Goal: Information Seeking & Learning: Find specific page/section

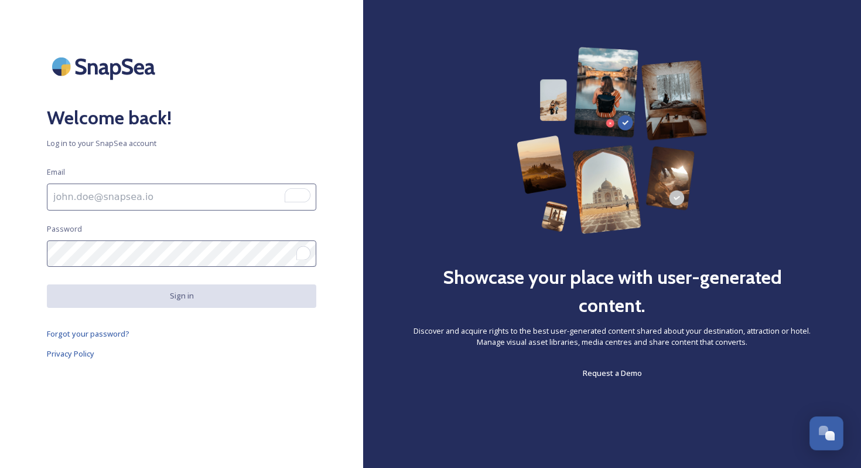
click at [175, 272] on div "Welcome back! Log in to your SnapSea account Email Password Sign in Forgot your…" at bounding box center [181, 234] width 363 height 374
click at [156, 204] on input "To enrich screen reader interactions, please activate Accessibility in Grammarl…" at bounding box center [182, 196] width 270 height 27
type input "[EMAIL_ADDRESS][DOMAIN_NAME]"
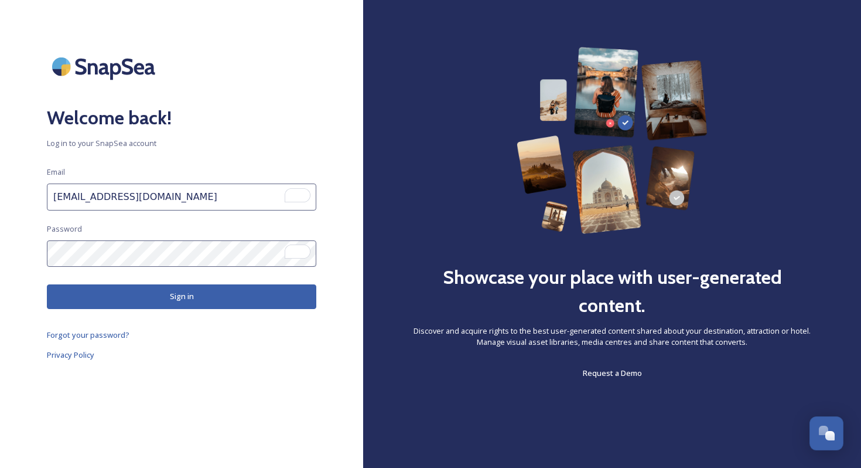
click at [162, 297] on button "Sign in" at bounding box center [182, 296] width 270 height 24
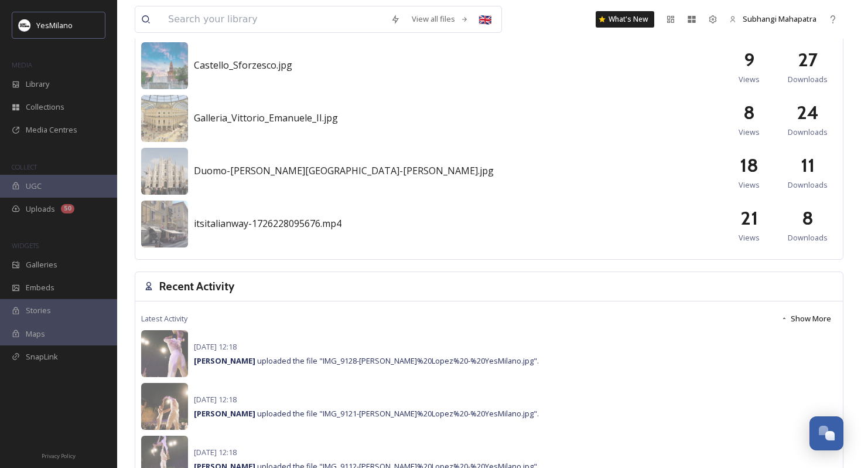
scroll to position [758, 0]
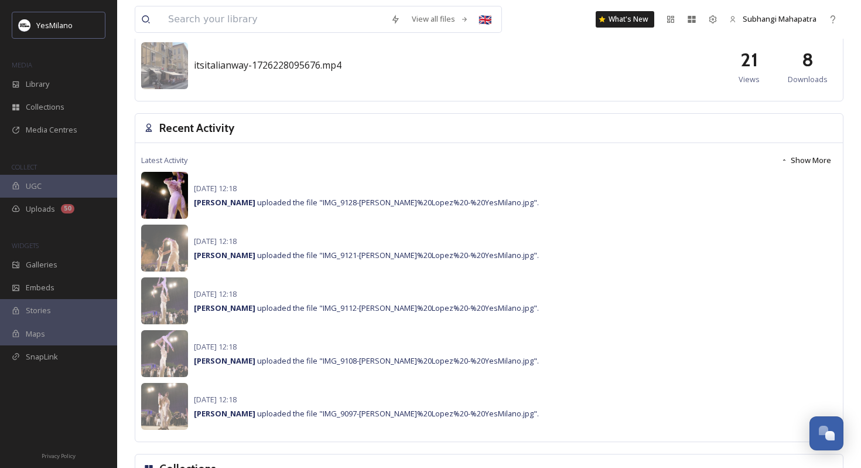
click at [156, 188] on img at bounding box center [164, 195] width 47 height 47
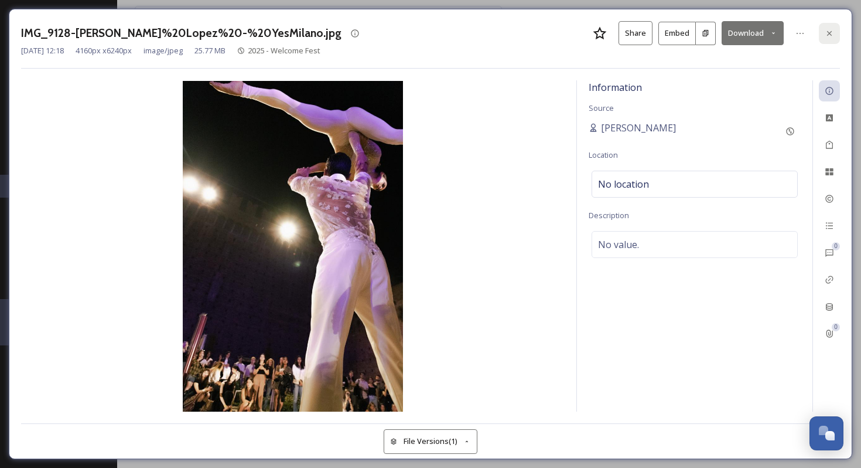
click at [830, 33] on icon at bounding box center [829, 32] width 5 height 5
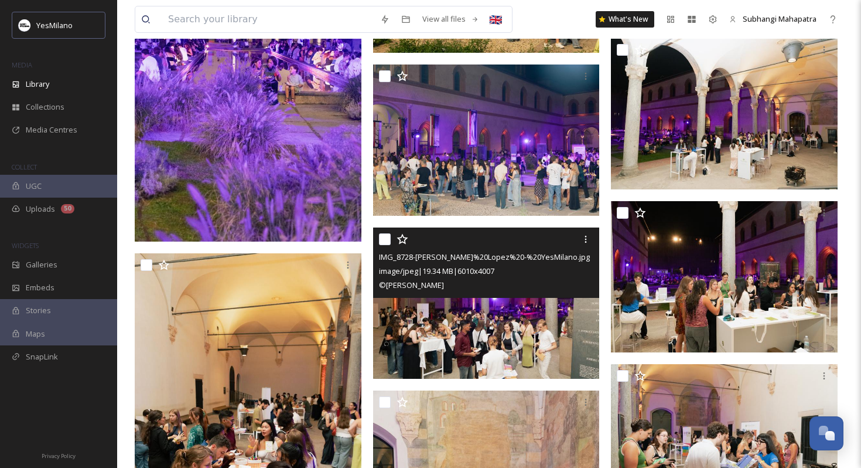
scroll to position [5456, 0]
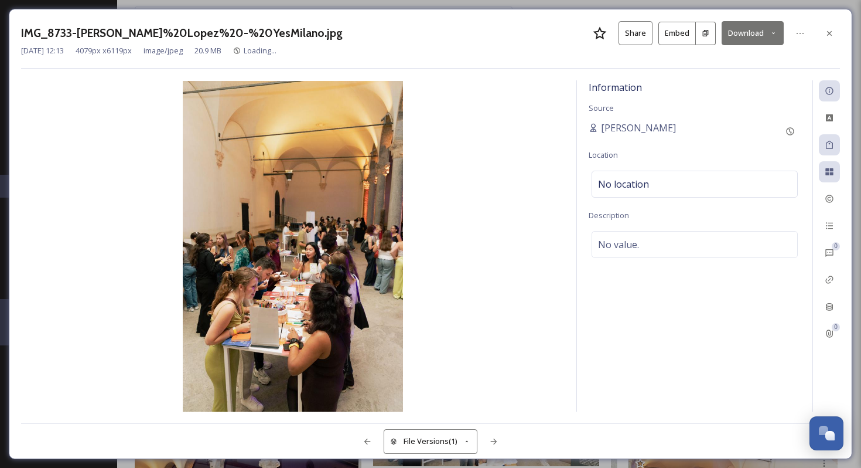
click at [744, 31] on button "Download" at bounding box center [753, 33] width 62 height 24
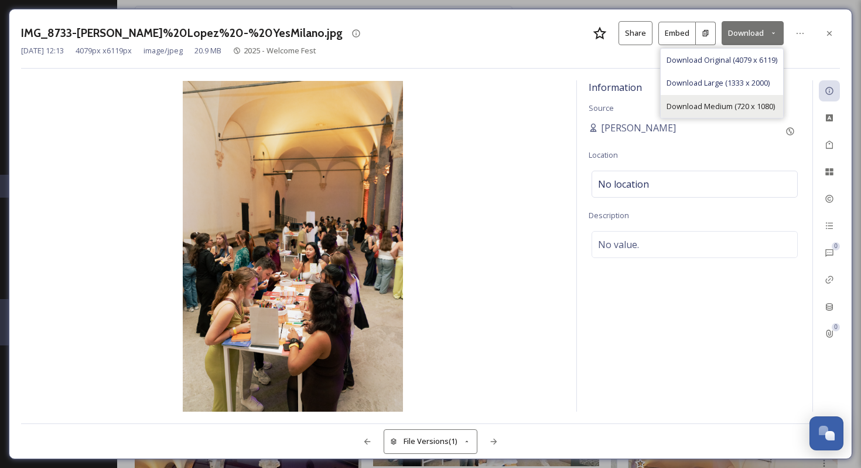
click at [697, 107] on span "Download Medium (720 x 1080)" at bounding box center [721, 106] width 108 height 11
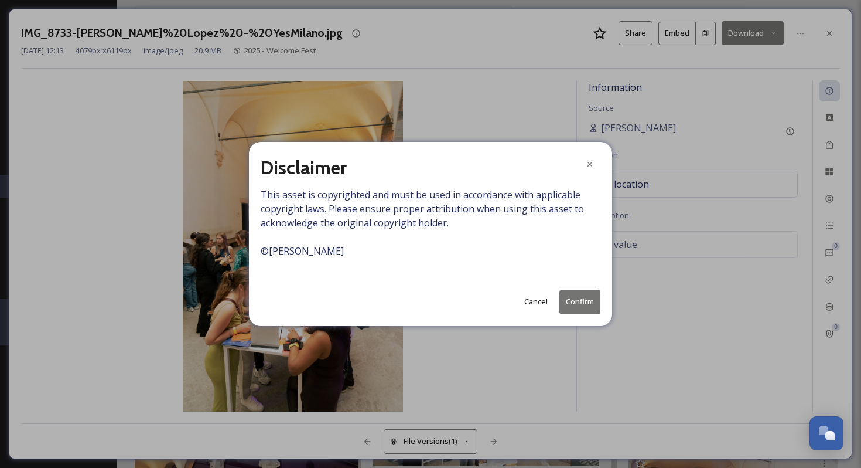
click at [575, 302] on button "Confirm" at bounding box center [580, 301] width 41 height 24
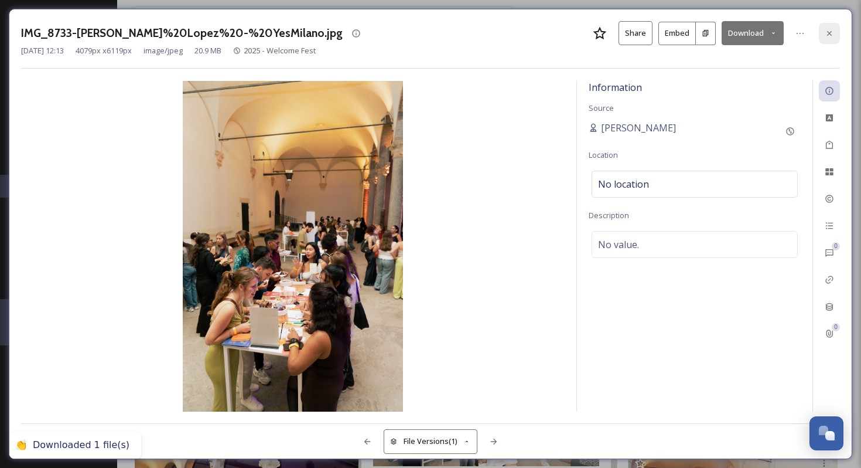
click at [825, 34] on icon at bounding box center [829, 33] width 9 height 9
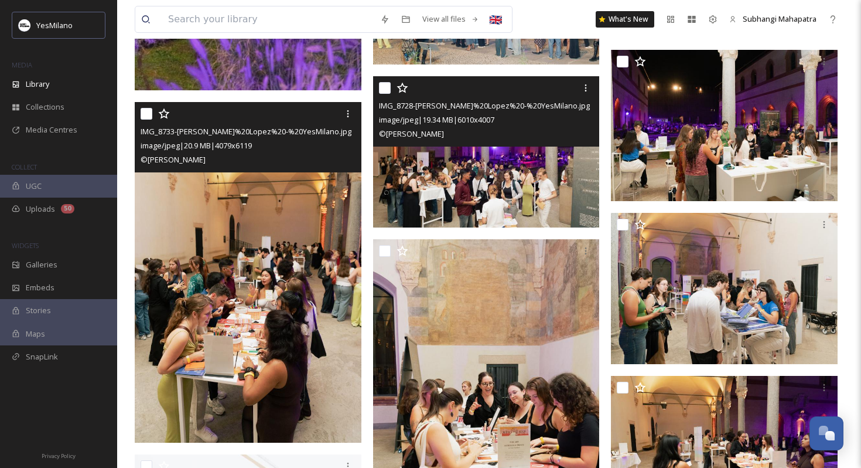
scroll to position [5745, 0]
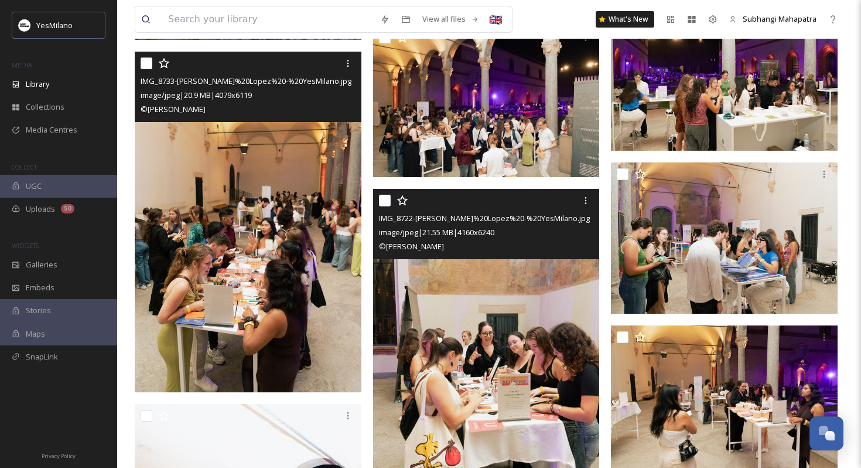
click at [438, 400] on img at bounding box center [486, 359] width 227 height 340
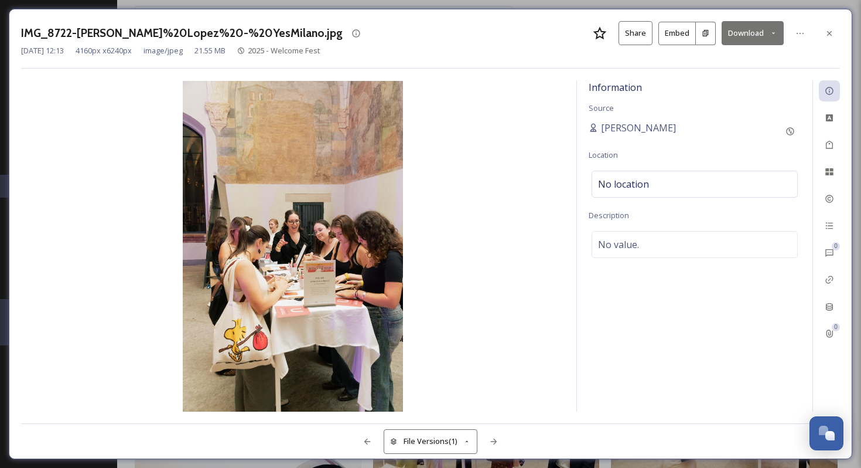
click at [752, 37] on button "Download" at bounding box center [753, 33] width 62 height 24
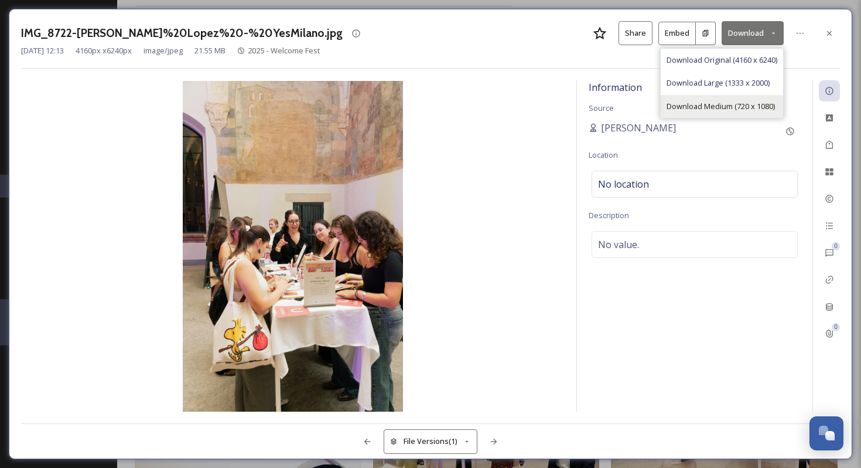
click at [708, 98] on div "Download Medium (720 x 1080)" at bounding box center [722, 106] width 122 height 23
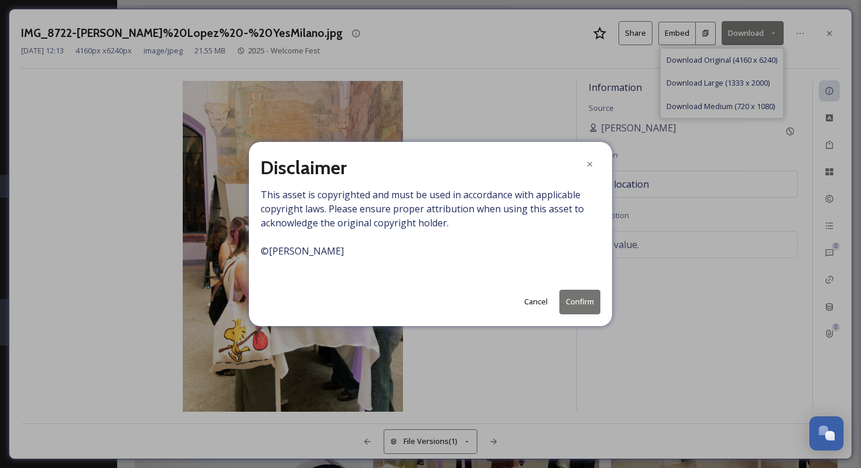
click at [585, 300] on button "Confirm" at bounding box center [580, 301] width 41 height 24
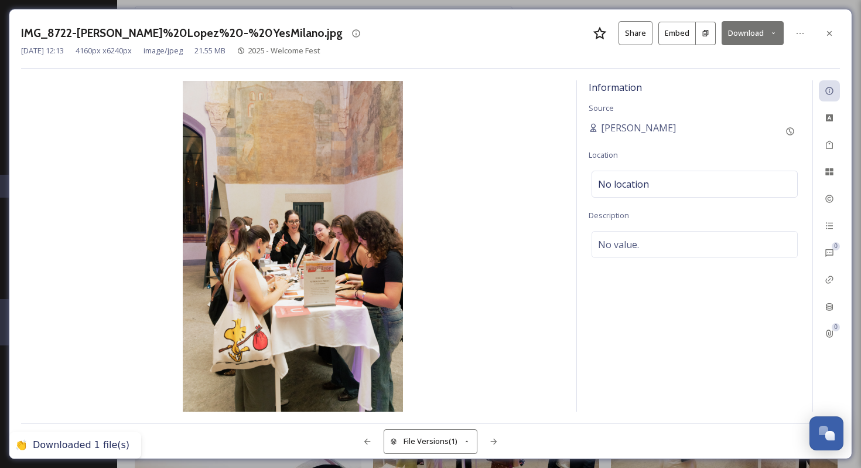
click at [831, 33] on icon at bounding box center [829, 33] width 9 height 9
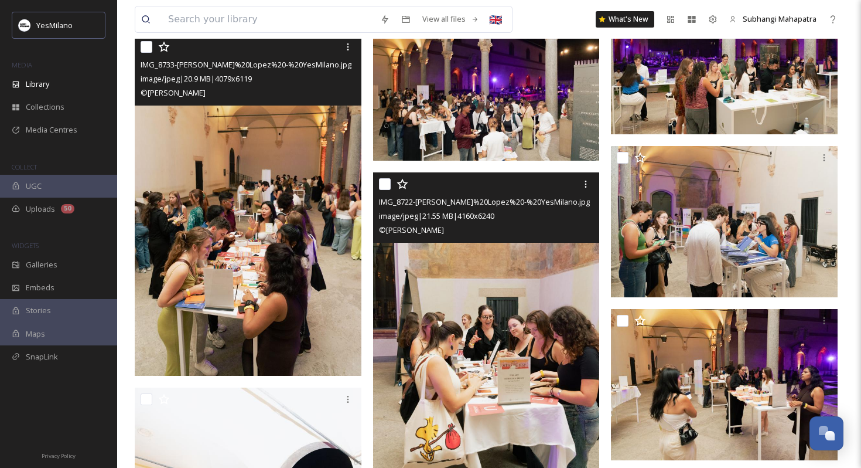
scroll to position [5704, 0]
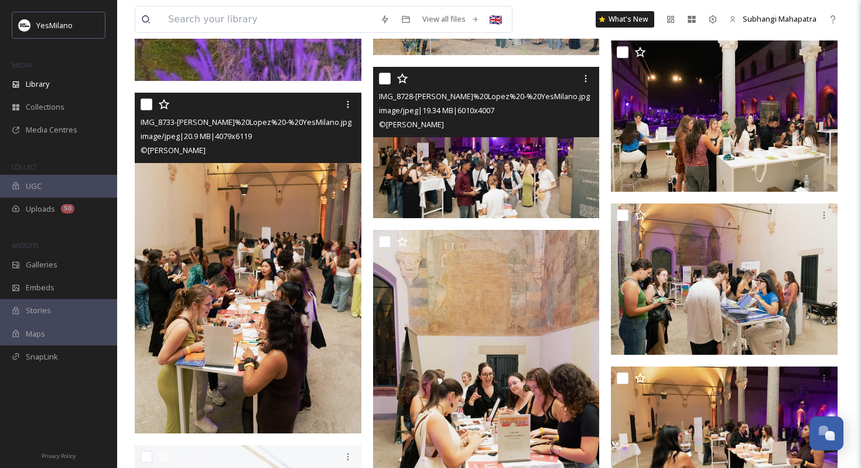
click at [540, 173] on img at bounding box center [486, 142] width 227 height 151
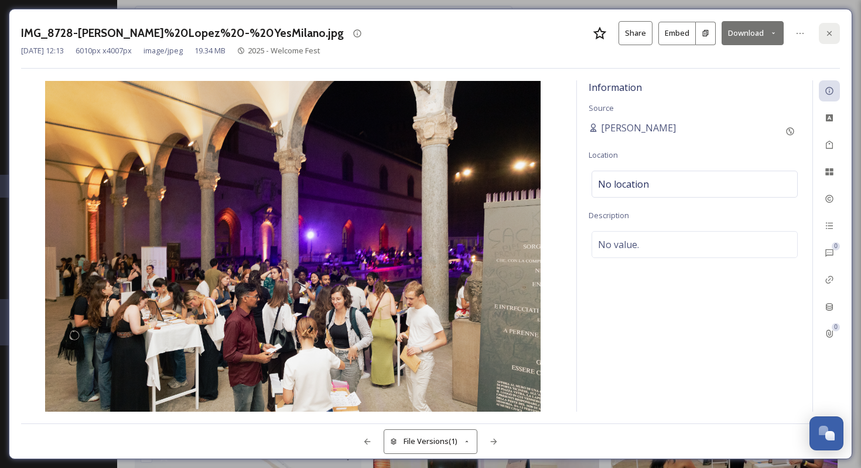
click at [831, 37] on icon at bounding box center [829, 33] width 9 height 9
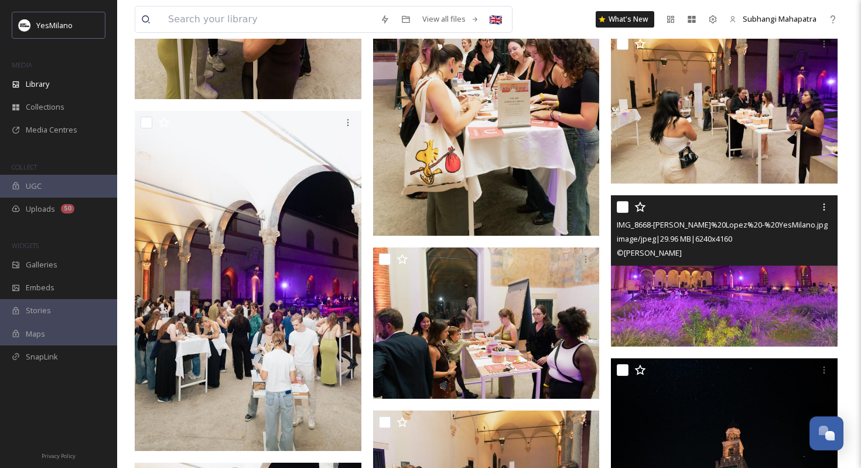
scroll to position [6052, 0]
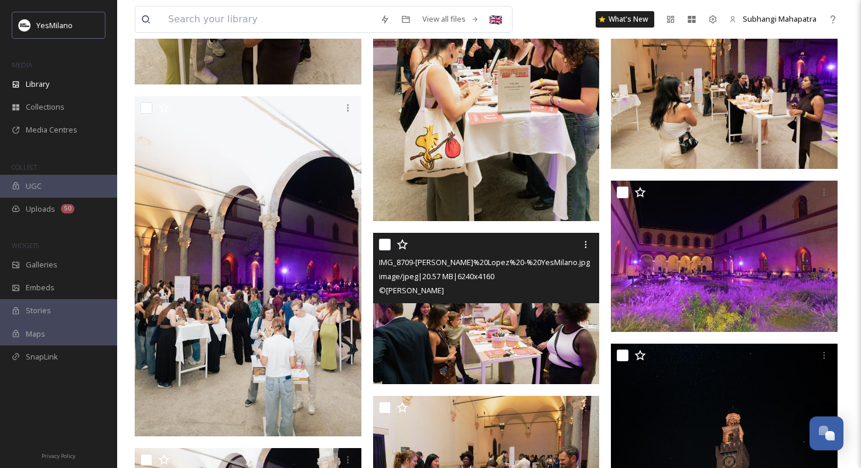
click at [521, 327] on img at bounding box center [486, 308] width 227 height 151
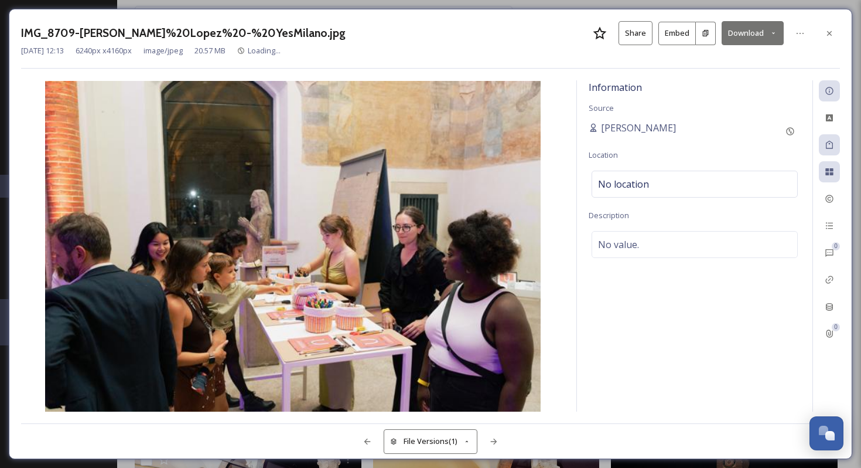
click at [737, 36] on button "Download" at bounding box center [753, 33] width 62 height 24
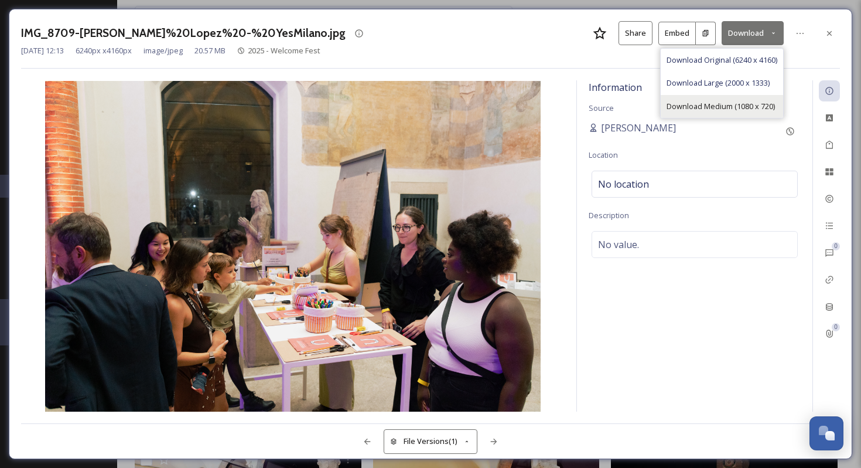
click at [713, 102] on span "Download Medium (1080 x 720)" at bounding box center [721, 106] width 108 height 11
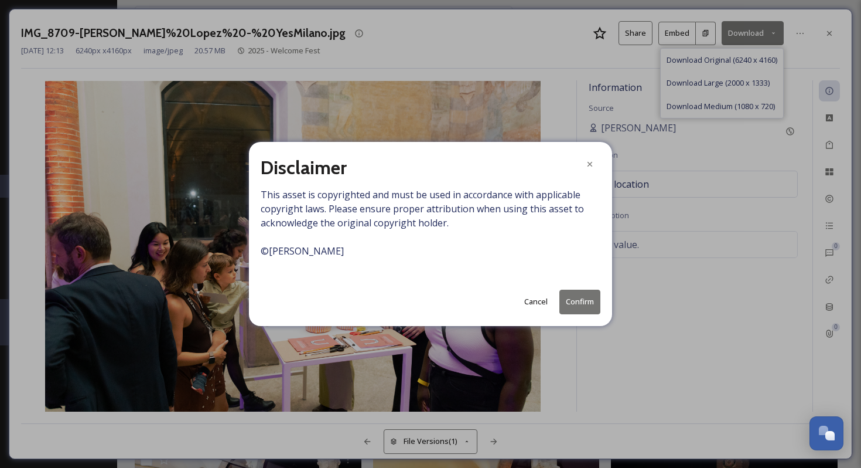
click at [585, 299] on button "Confirm" at bounding box center [580, 301] width 41 height 24
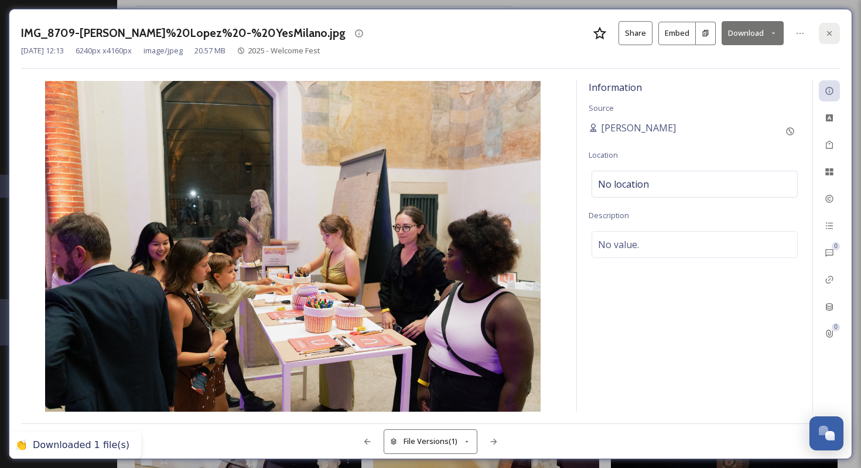
click at [826, 35] on icon at bounding box center [829, 33] width 9 height 9
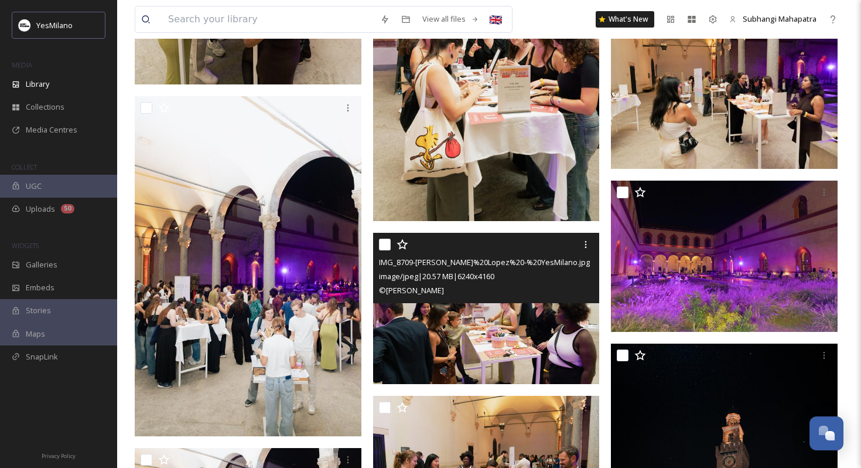
scroll to position [6248, 0]
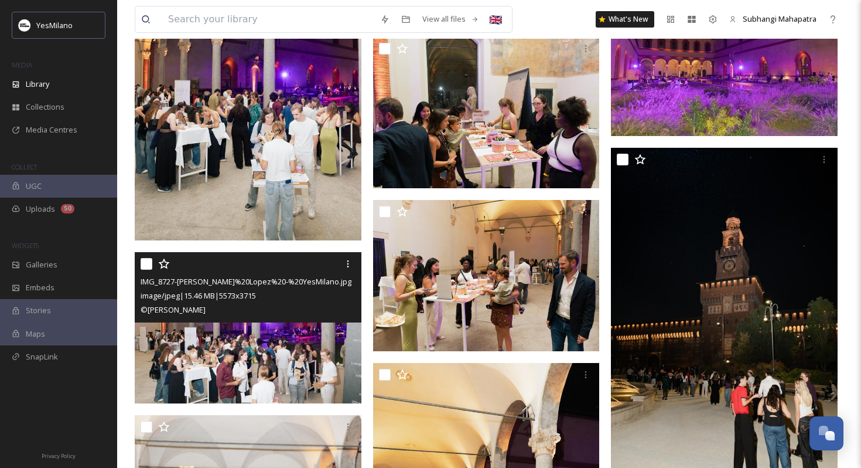
click at [309, 360] on img at bounding box center [248, 327] width 227 height 151
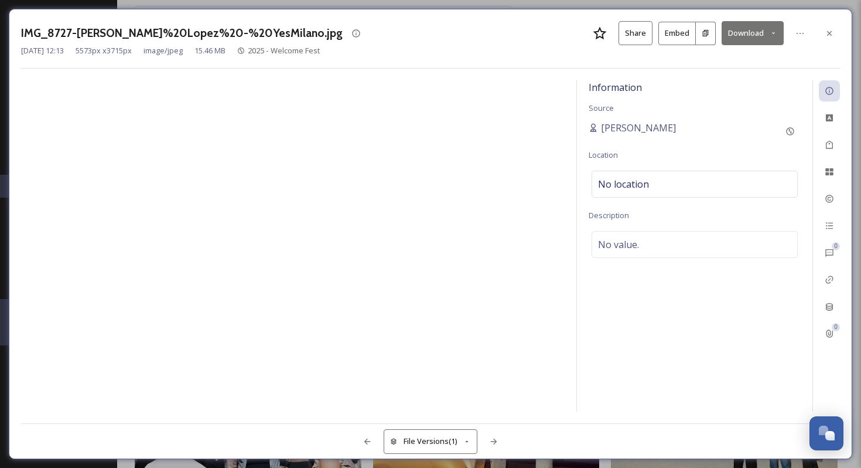
click at [602, 10] on div "IMG_8727-[PERSON_NAME]%20Lopez%20-%20YesMilano.jpg Share Embed Download [DATE] …" at bounding box center [431, 234] width 844 height 450
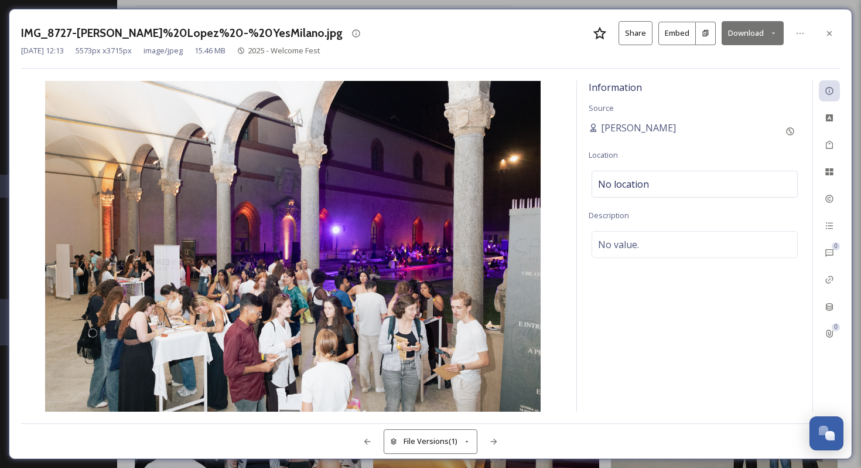
click at [740, 40] on button "Download" at bounding box center [753, 33] width 62 height 24
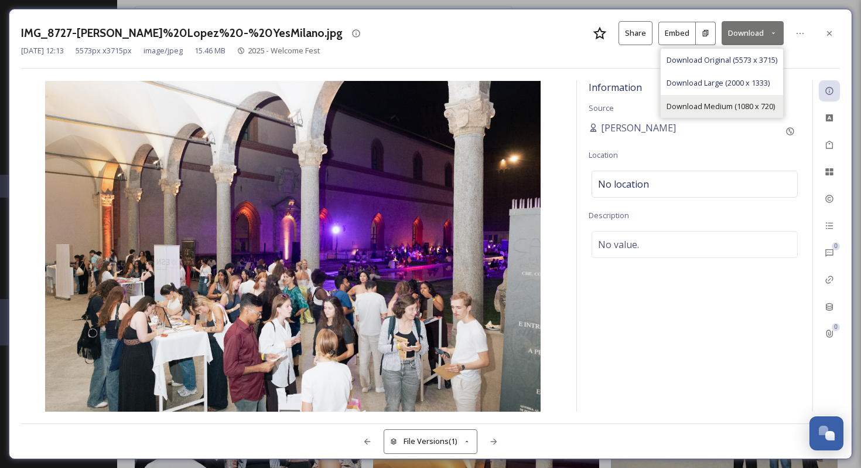
click at [716, 103] on span "Download Medium (1080 x 720)" at bounding box center [721, 106] width 108 height 11
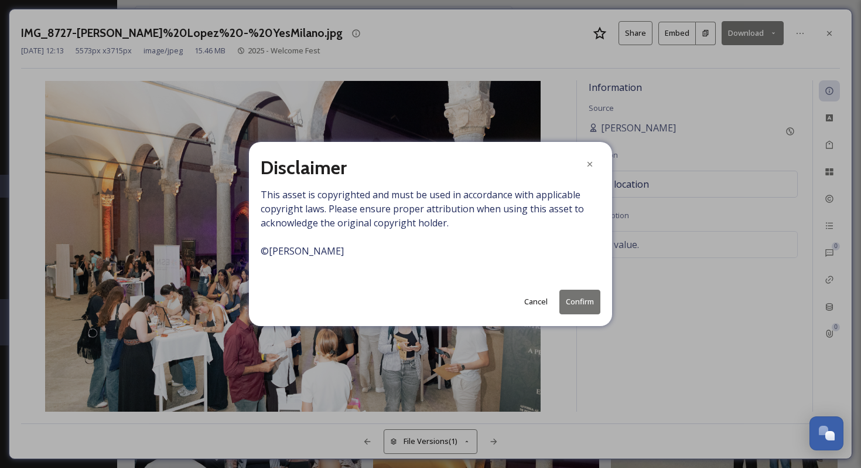
click at [578, 308] on button "Confirm" at bounding box center [580, 301] width 41 height 24
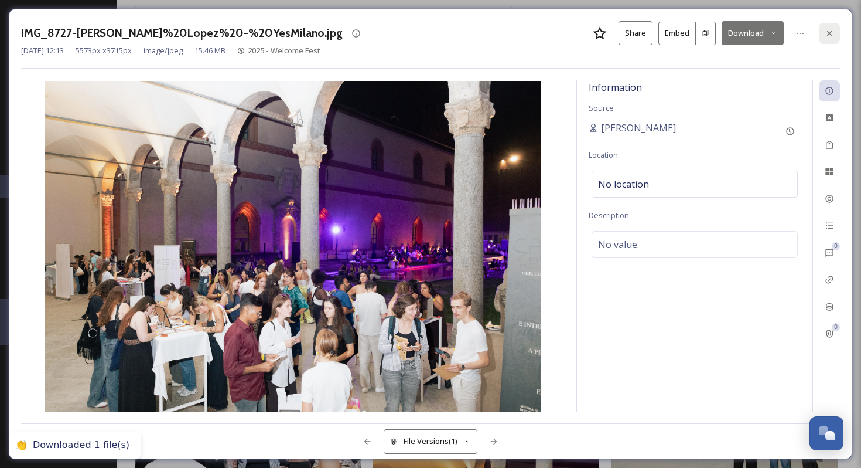
click at [830, 36] on icon at bounding box center [829, 33] width 9 height 9
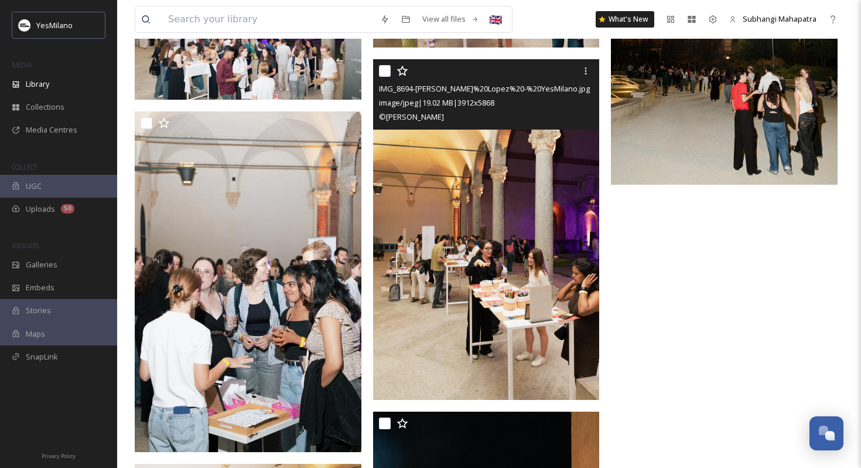
scroll to position [6552, 0]
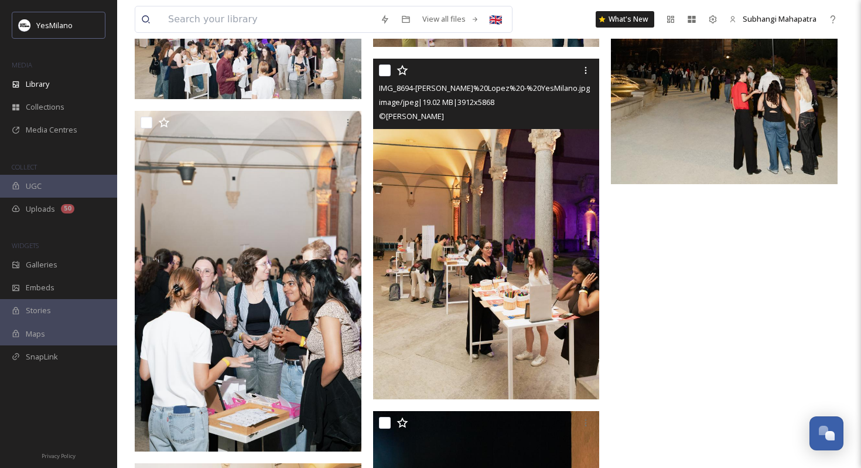
click at [467, 299] on img at bounding box center [486, 229] width 227 height 340
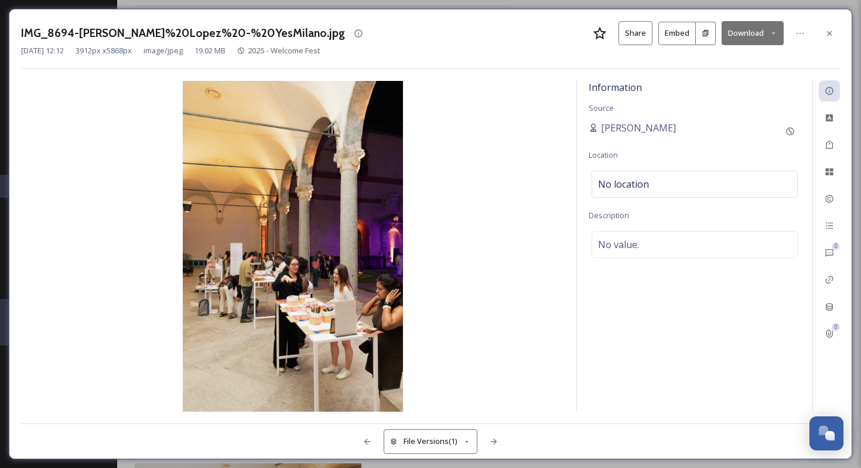
click at [749, 36] on button "Download" at bounding box center [753, 33] width 62 height 24
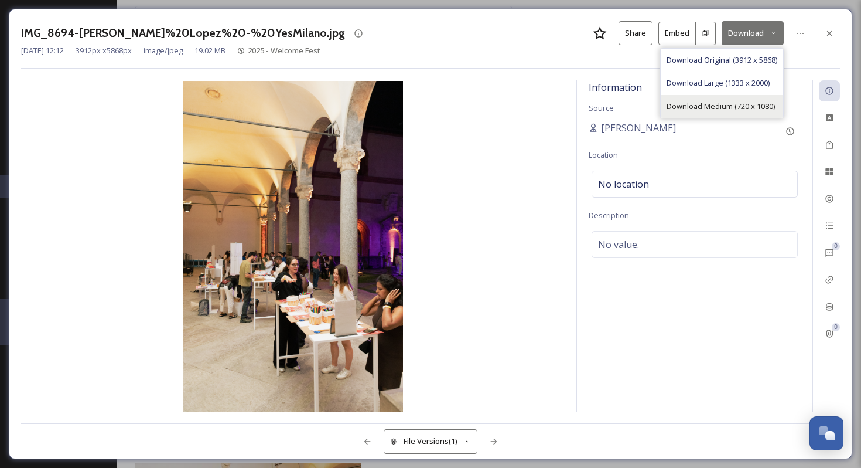
click at [718, 104] on span "Download Medium (720 x 1080)" at bounding box center [721, 106] width 108 height 11
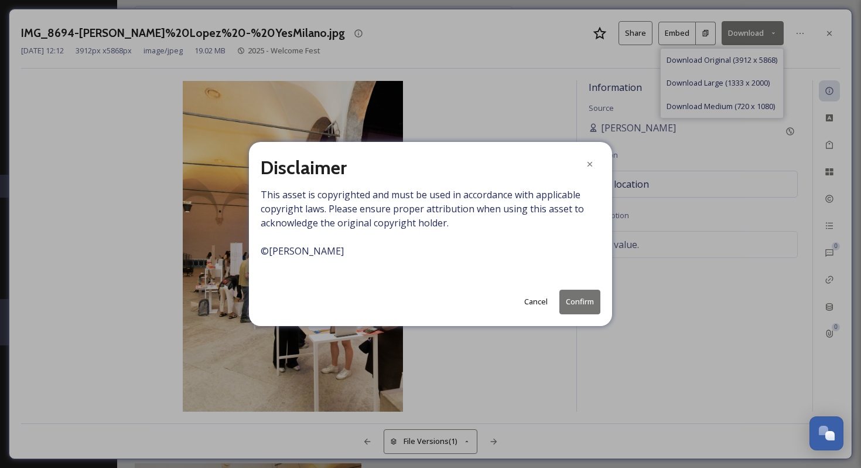
click at [574, 306] on button "Confirm" at bounding box center [580, 301] width 41 height 24
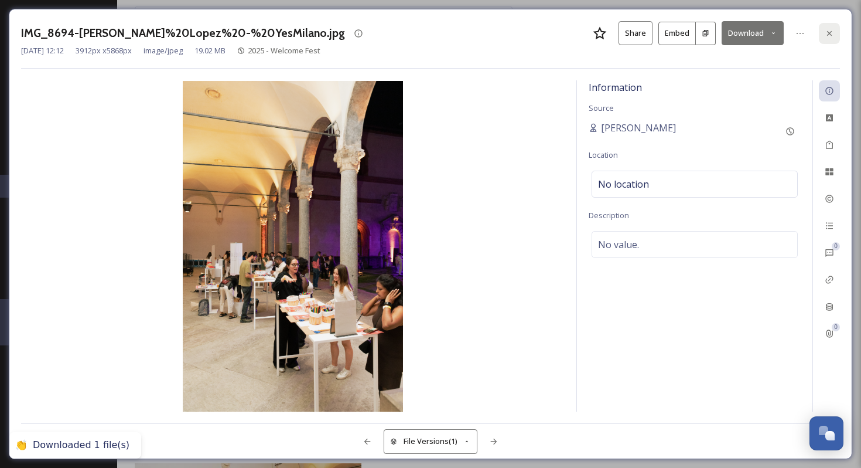
click at [829, 29] on icon at bounding box center [829, 33] width 9 height 9
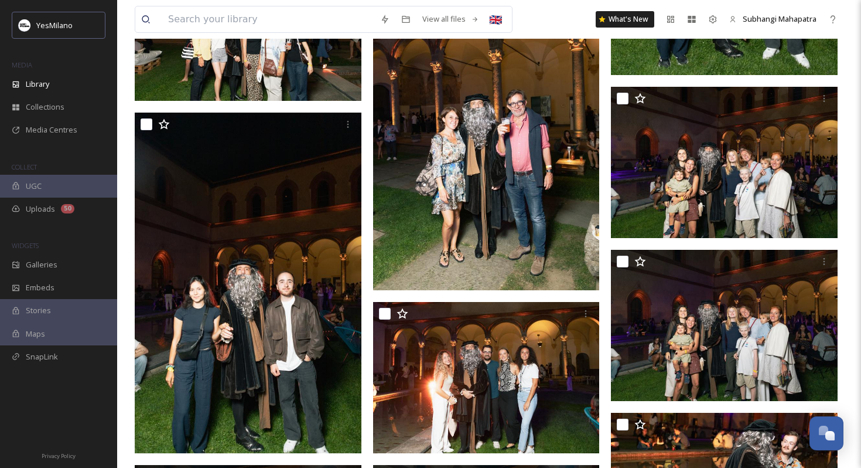
scroll to position [4122, 0]
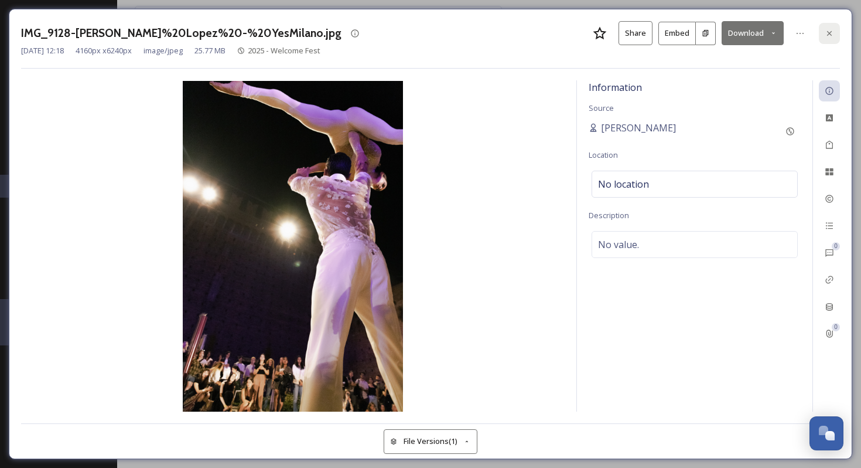
click at [827, 35] on icon at bounding box center [829, 32] width 5 height 5
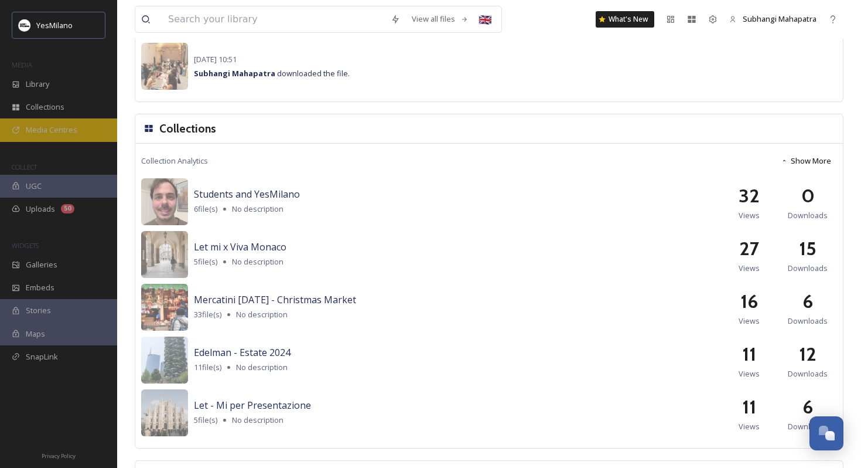
scroll to position [1098, 0]
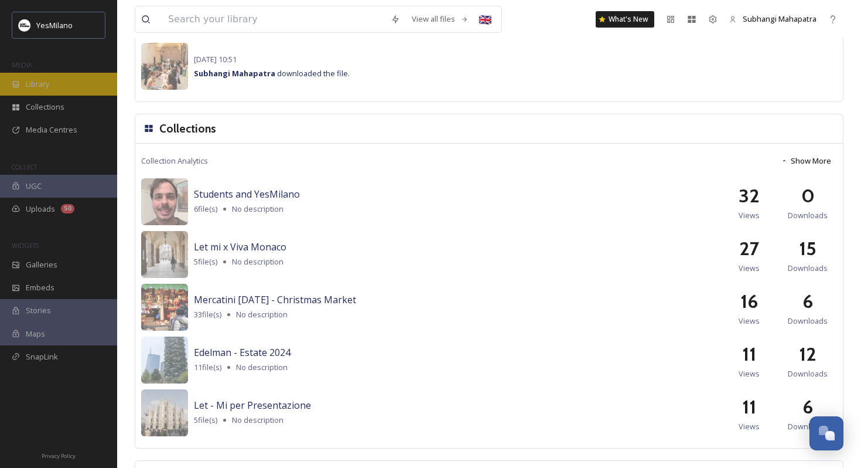
click at [47, 80] on span "Library" at bounding box center [37, 84] width 23 height 11
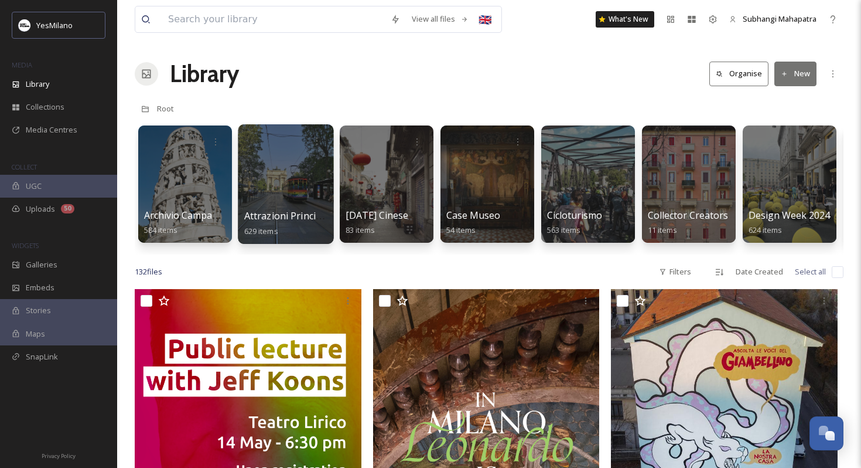
click at [280, 211] on span "Attrazioni Principali - Landmark" at bounding box center [315, 215] width 142 height 13
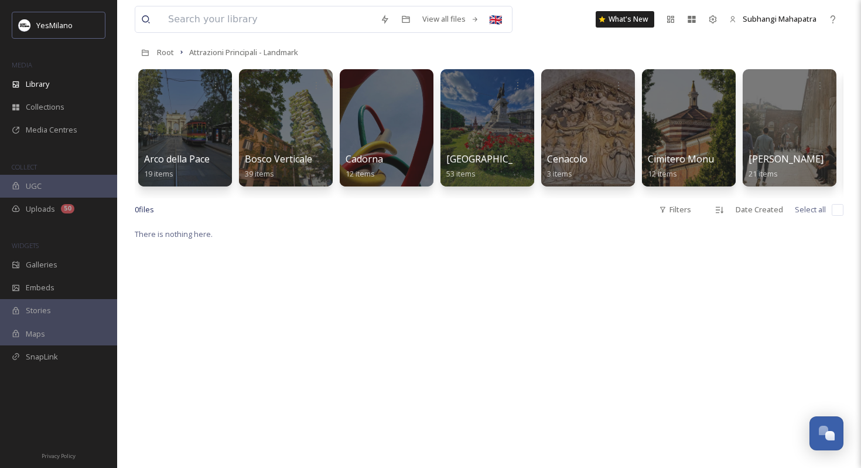
scroll to position [57, 0]
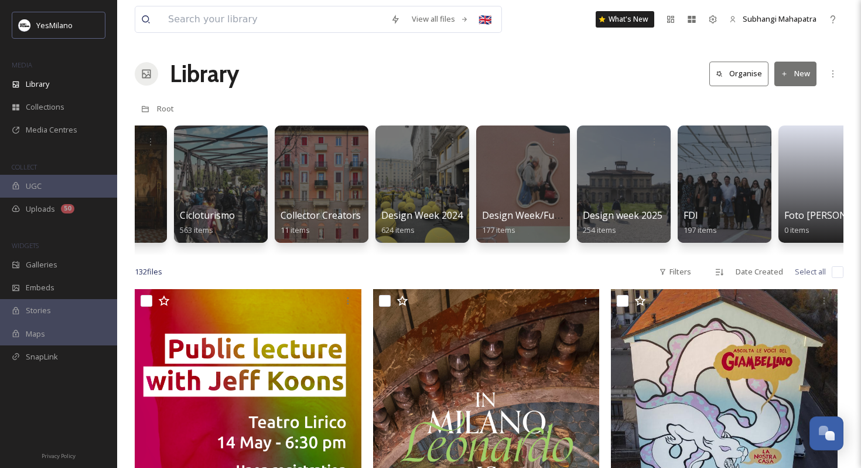
scroll to position [0, 394]
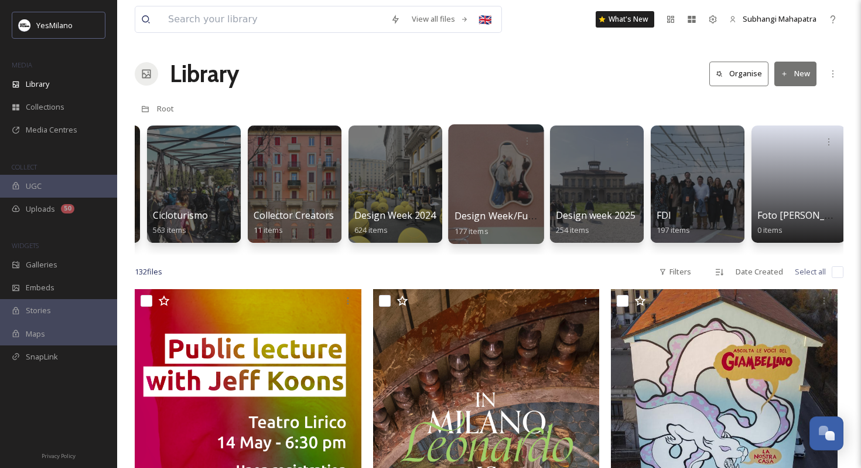
click at [482, 217] on span "Design Week/Fuorisalone 2023 pics" at bounding box center [534, 215] width 159 height 13
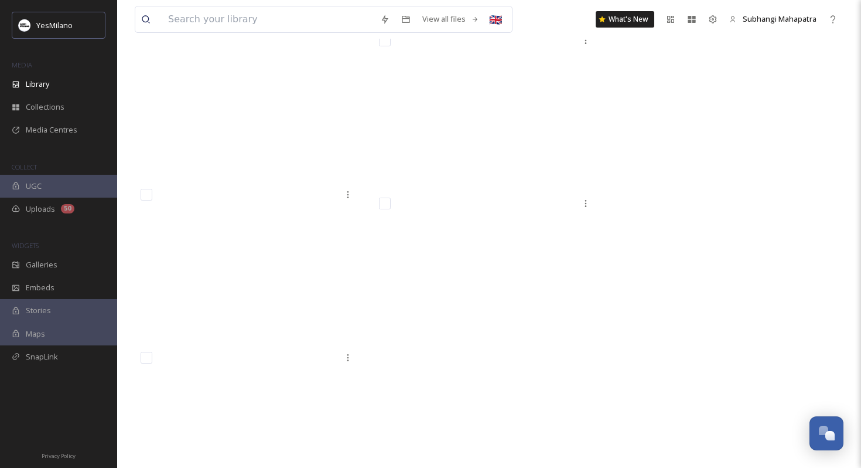
scroll to position [12686, 0]
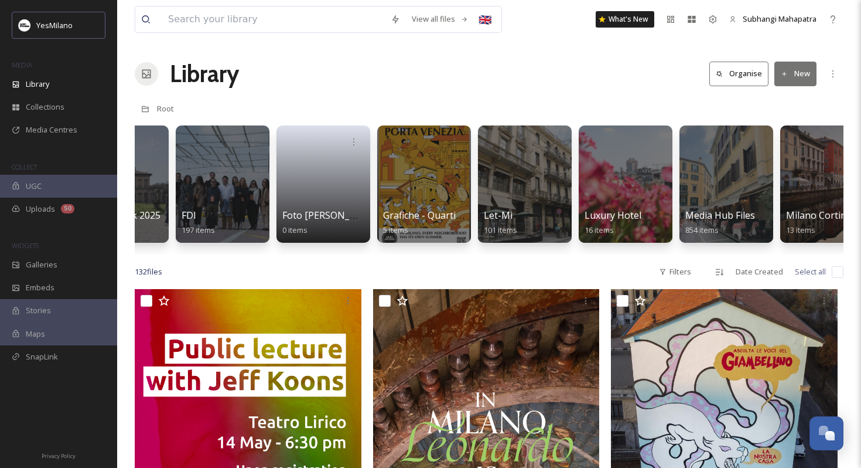
scroll to position [0, 873]
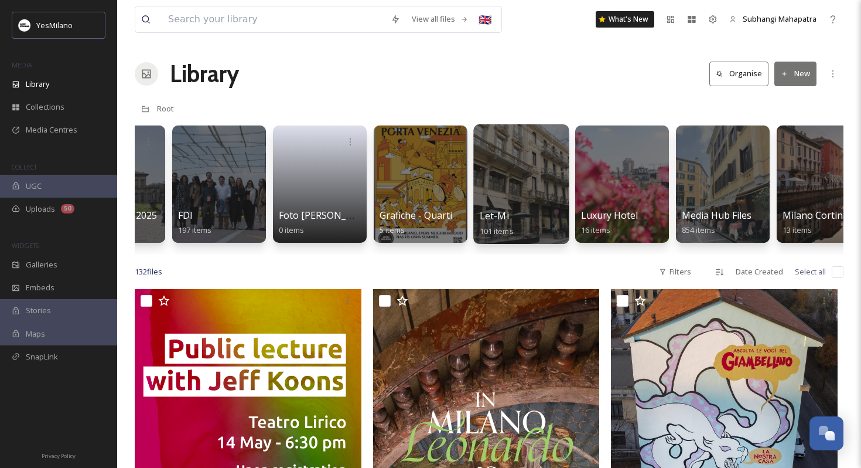
click at [495, 211] on span "Let-Mi" at bounding box center [494, 215] width 29 height 13
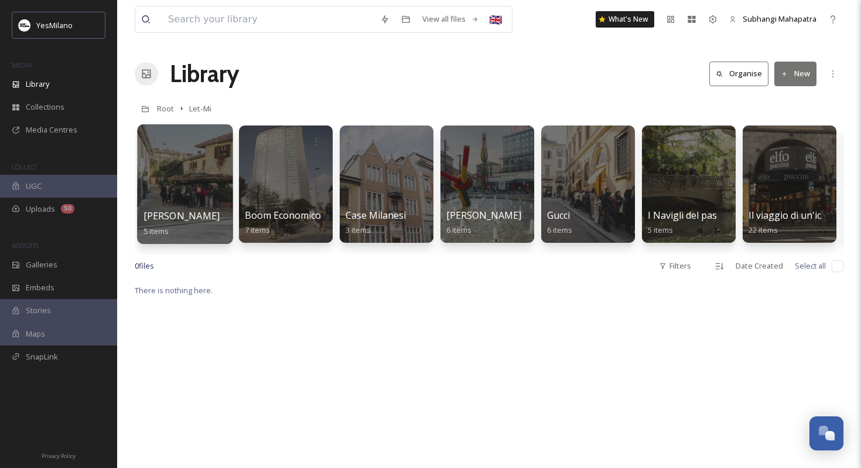
click at [173, 217] on span "[PERSON_NAME]" at bounding box center [182, 215] width 77 height 13
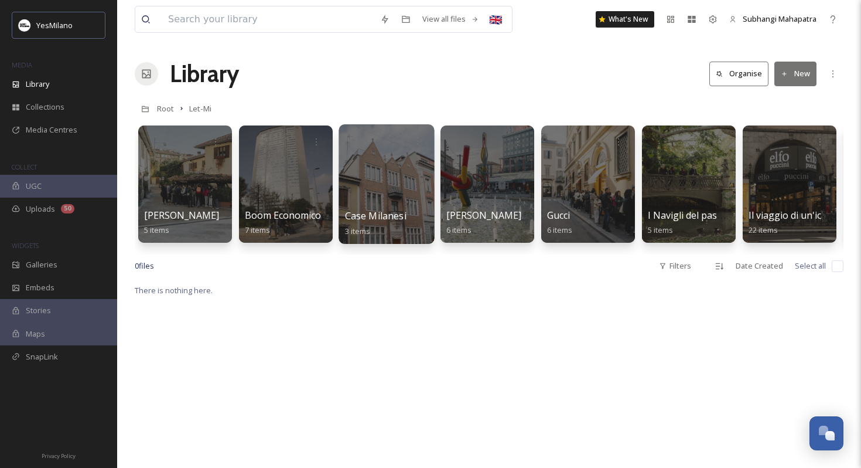
click at [390, 189] on div at bounding box center [387, 184] width 96 height 120
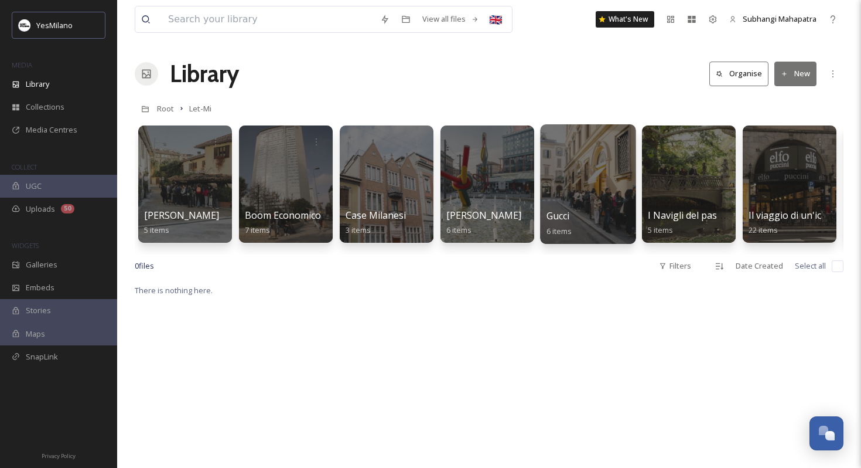
click at [568, 196] on div at bounding box center [588, 184] width 96 height 120
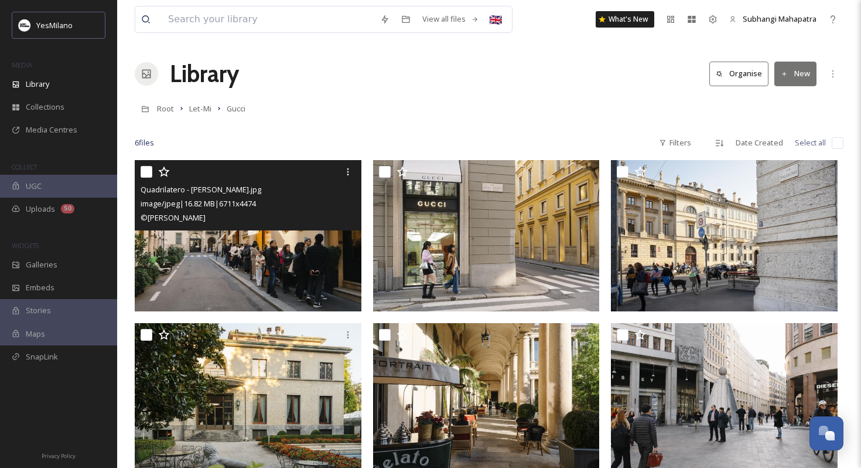
scroll to position [160, 0]
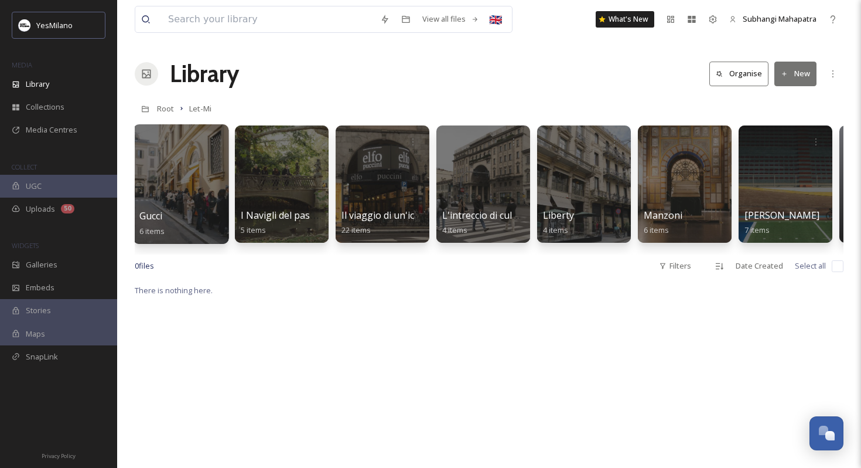
scroll to position [0, 447]
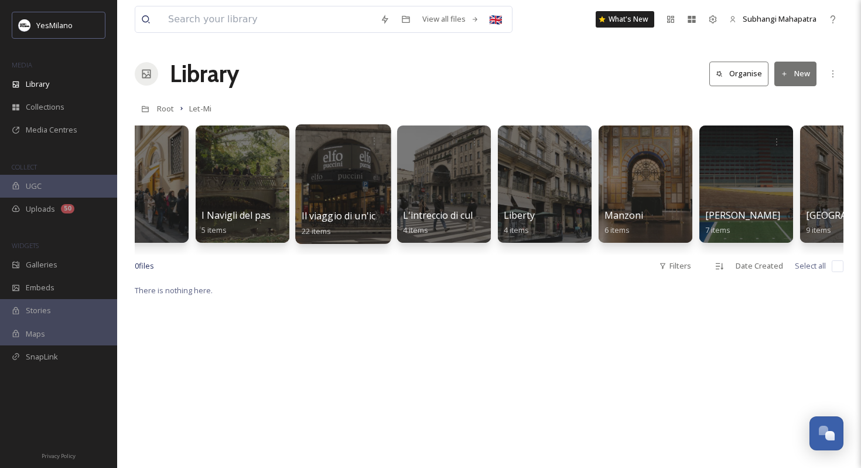
click at [357, 189] on div at bounding box center [343, 184] width 96 height 120
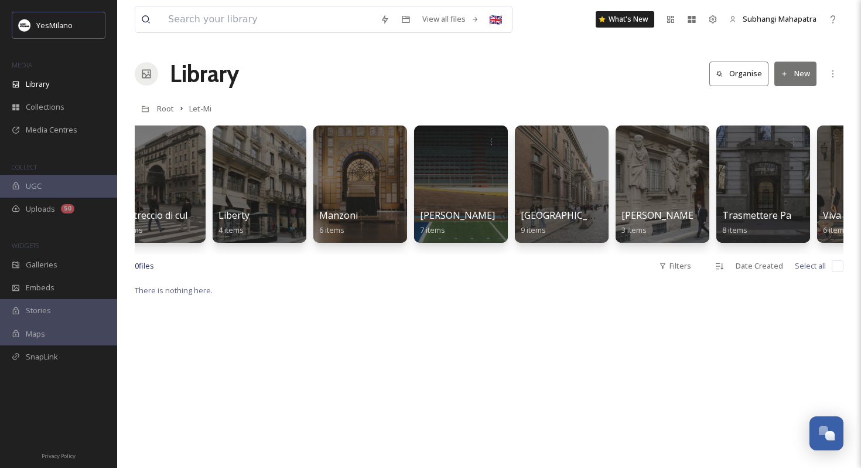
scroll to position [0, 803]
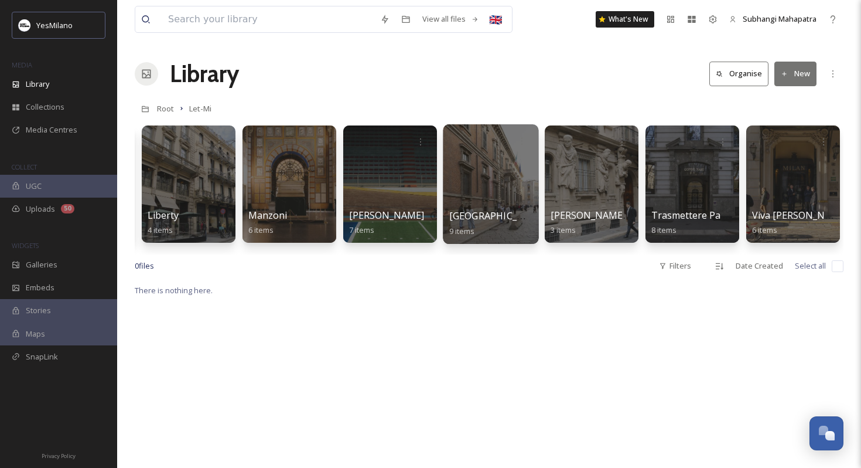
click at [499, 194] on div at bounding box center [491, 184] width 96 height 120
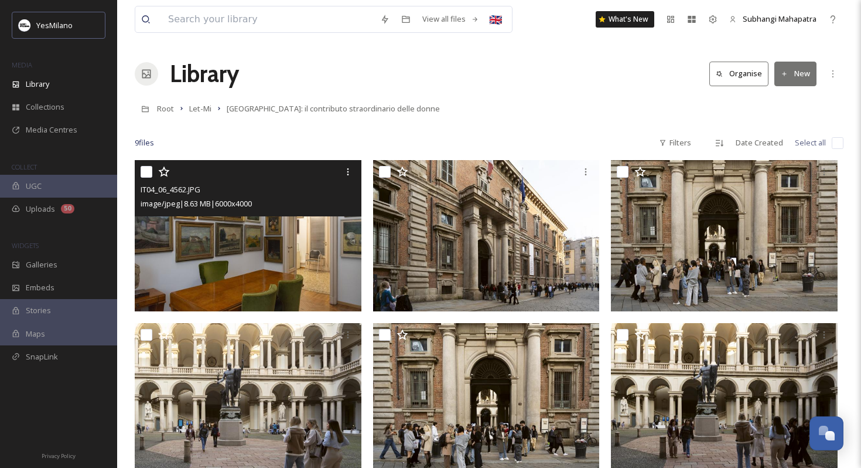
click at [239, 269] on img at bounding box center [248, 235] width 227 height 151
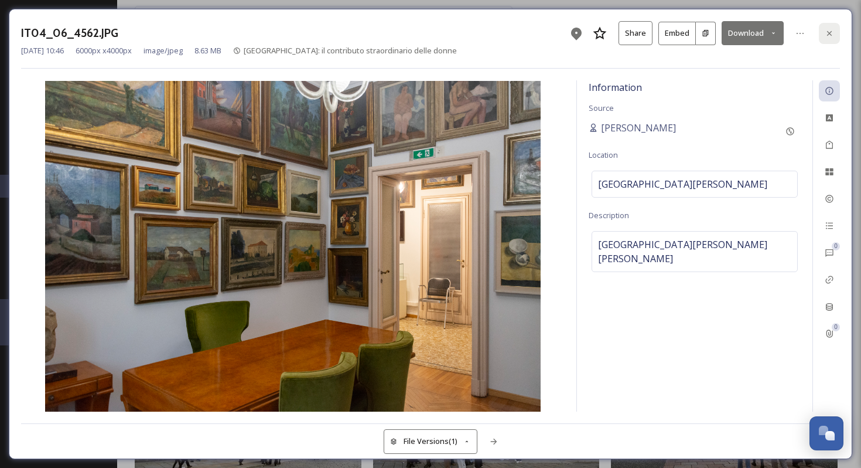
click at [831, 38] on div at bounding box center [829, 33] width 21 height 21
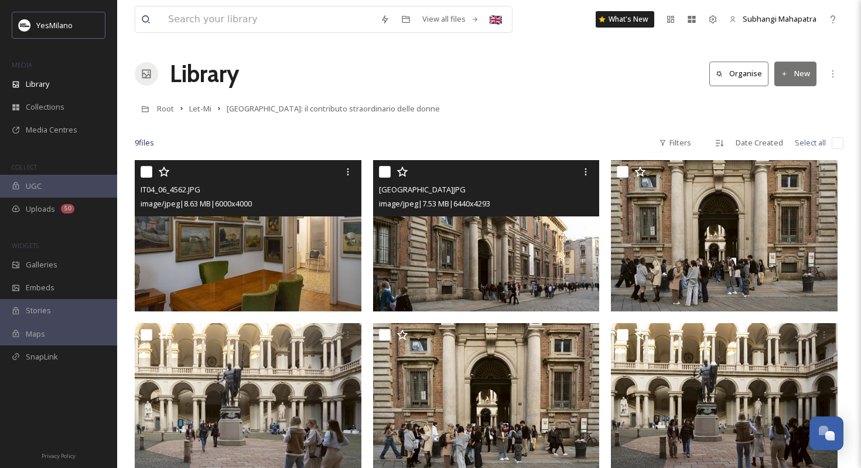
click at [524, 265] on img at bounding box center [486, 235] width 227 height 151
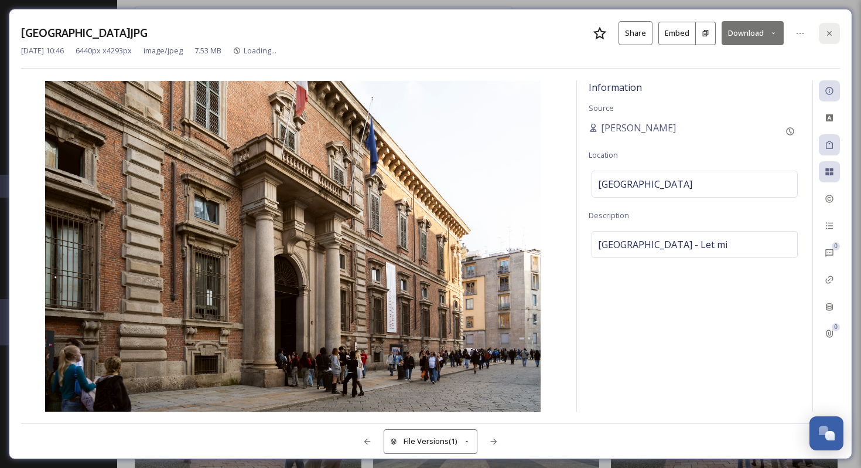
click at [830, 30] on icon at bounding box center [829, 33] width 9 height 9
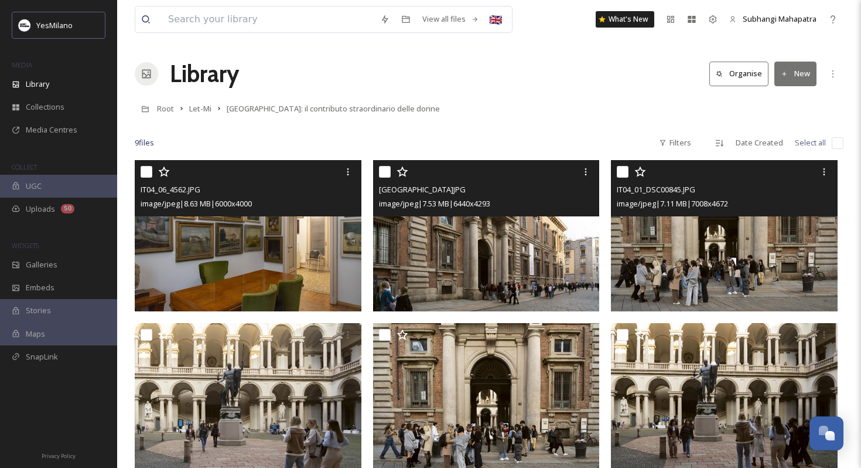
click at [718, 273] on img at bounding box center [724, 235] width 227 height 151
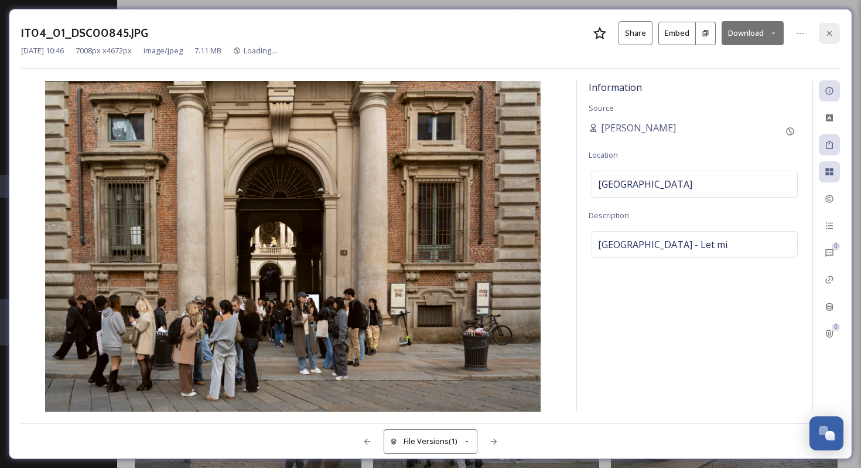
click at [827, 32] on icon at bounding box center [829, 33] width 9 height 9
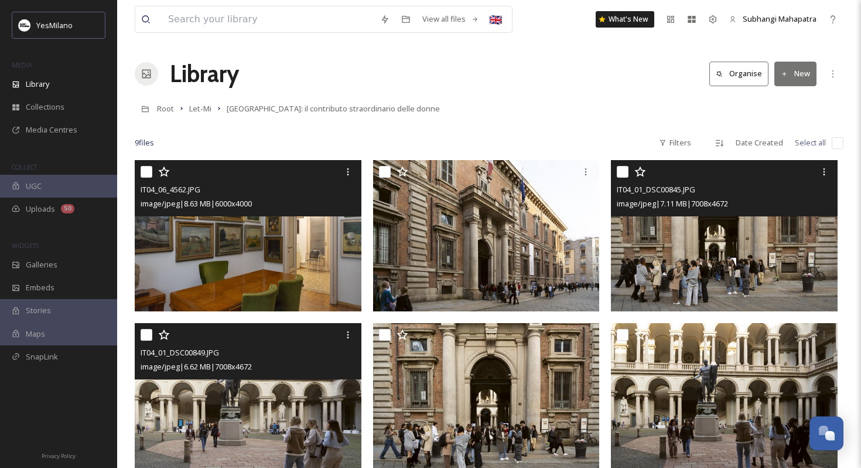
click at [276, 403] on img at bounding box center [248, 398] width 227 height 151
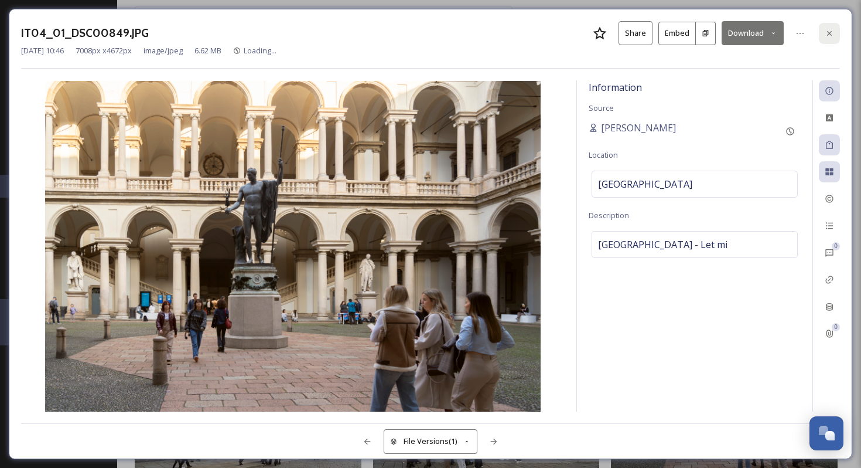
click at [831, 34] on icon at bounding box center [829, 32] width 5 height 5
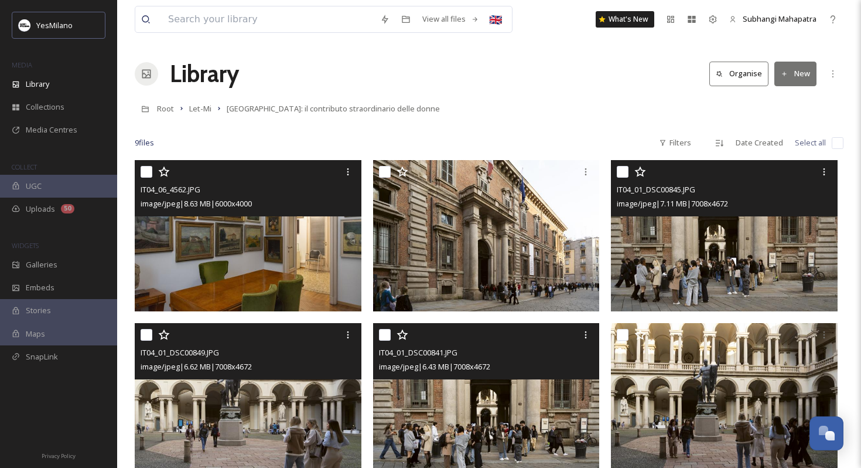
click at [450, 466] on img at bounding box center [486, 398] width 227 height 151
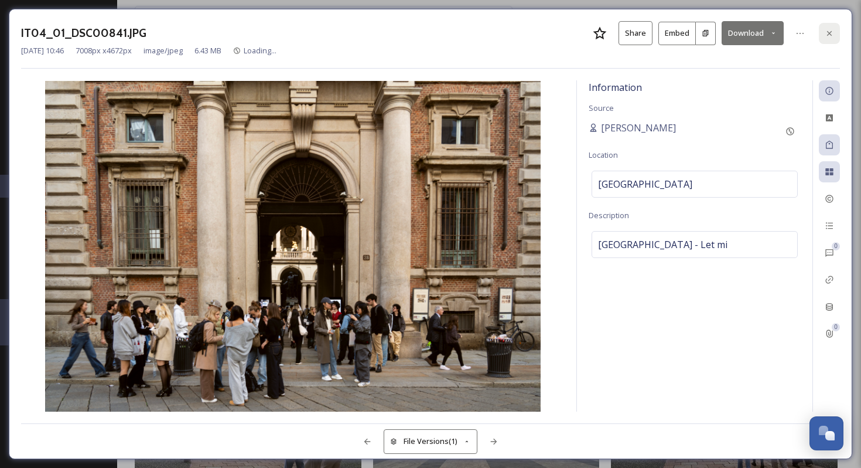
click at [831, 35] on icon at bounding box center [829, 33] width 9 height 9
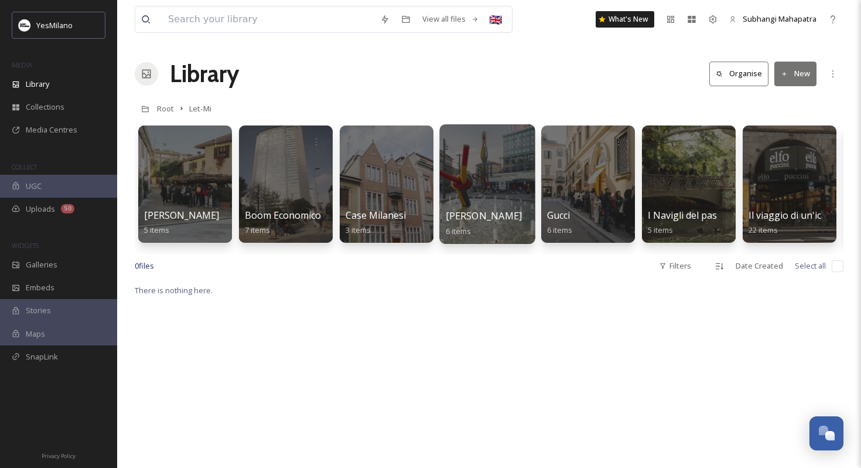
click at [454, 196] on div at bounding box center [487, 184] width 96 height 120
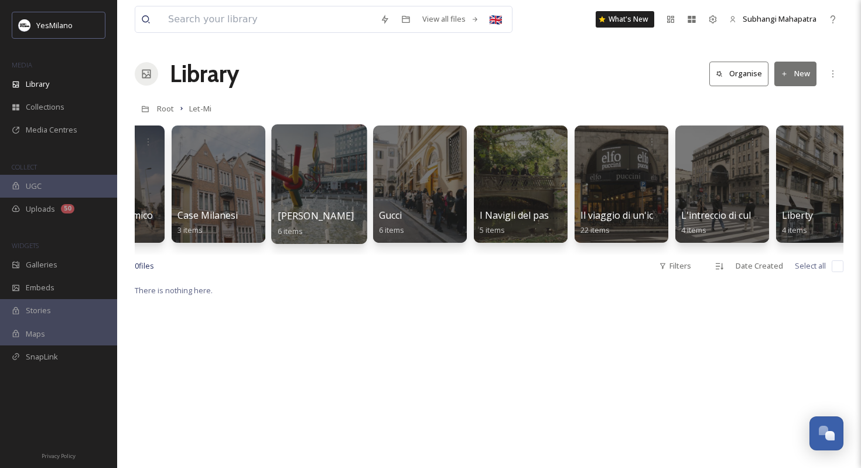
scroll to position [0, 226]
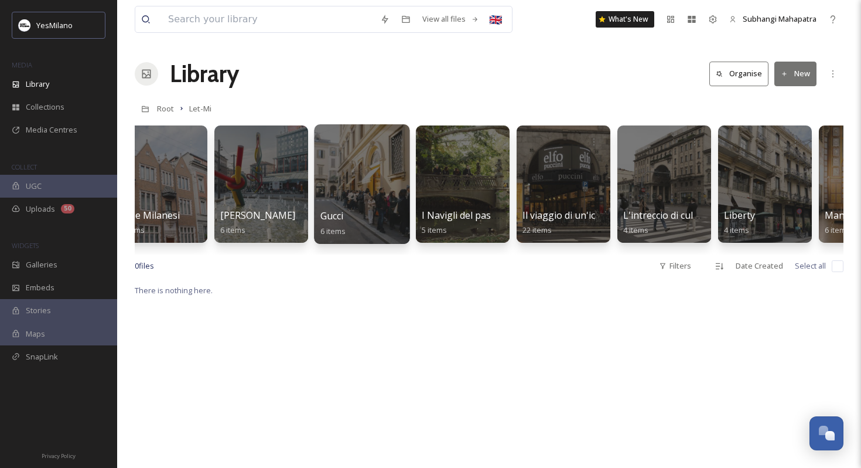
click at [353, 190] on div at bounding box center [362, 184] width 96 height 120
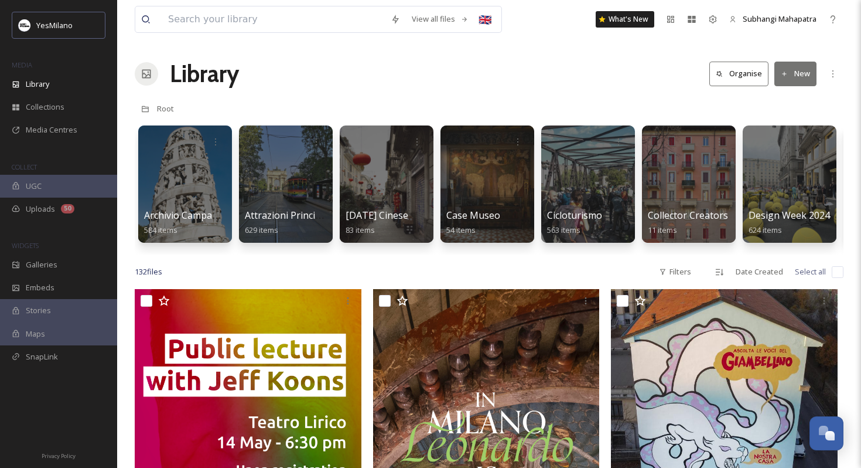
scroll to position [0, 30]
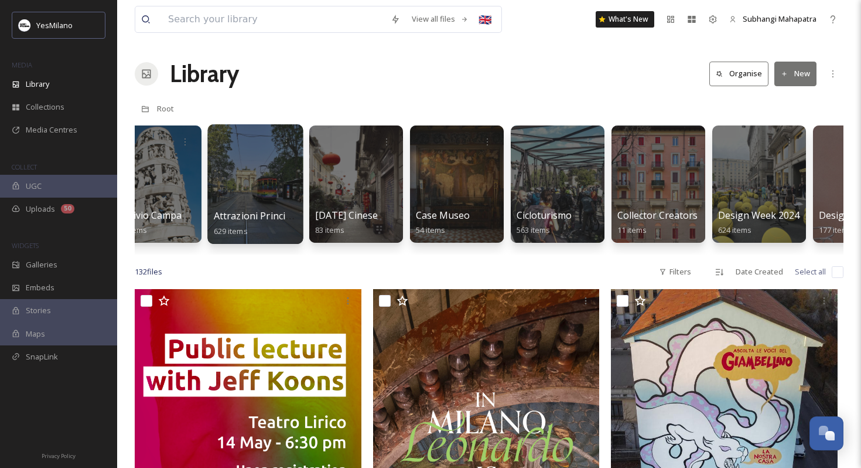
click at [278, 196] on div at bounding box center [255, 184] width 96 height 120
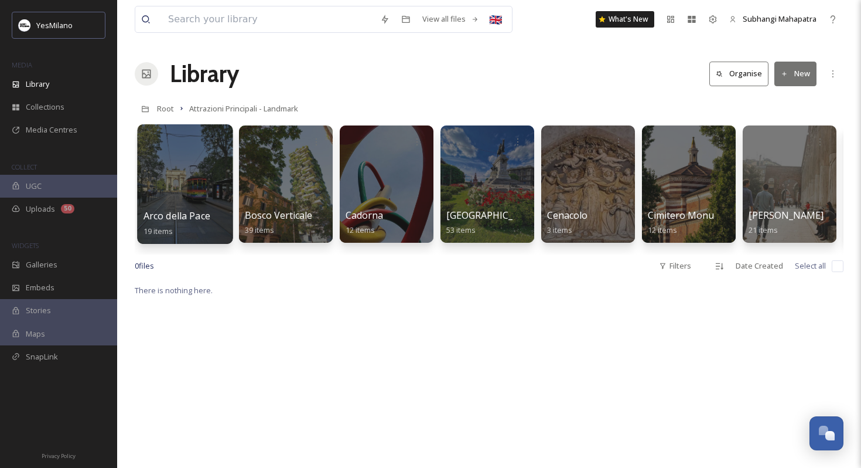
click at [179, 185] on div at bounding box center [185, 184] width 96 height 120
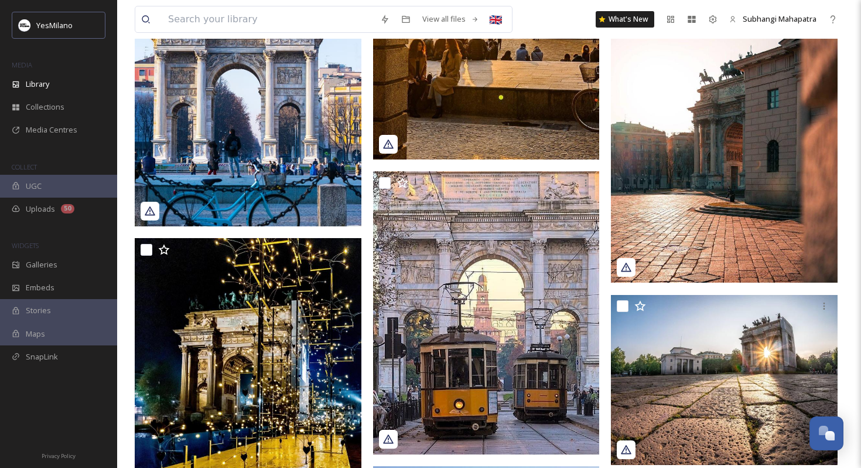
scroll to position [735, 0]
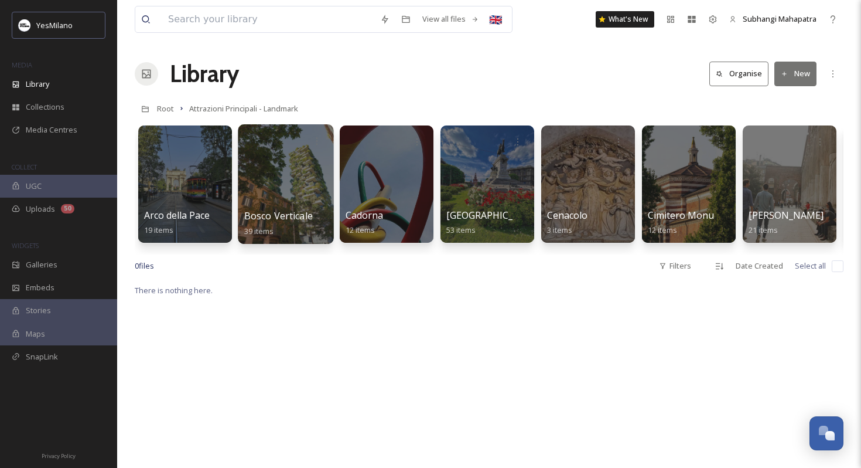
click at [273, 190] on div at bounding box center [286, 184] width 96 height 120
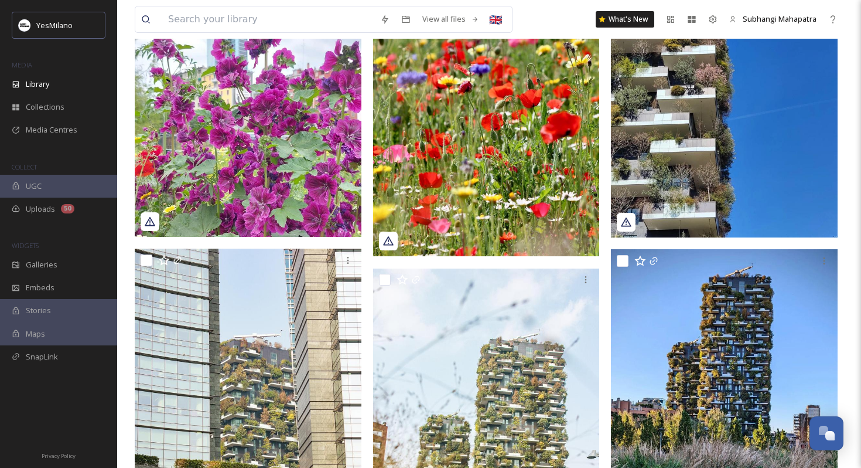
scroll to position [2140, 0]
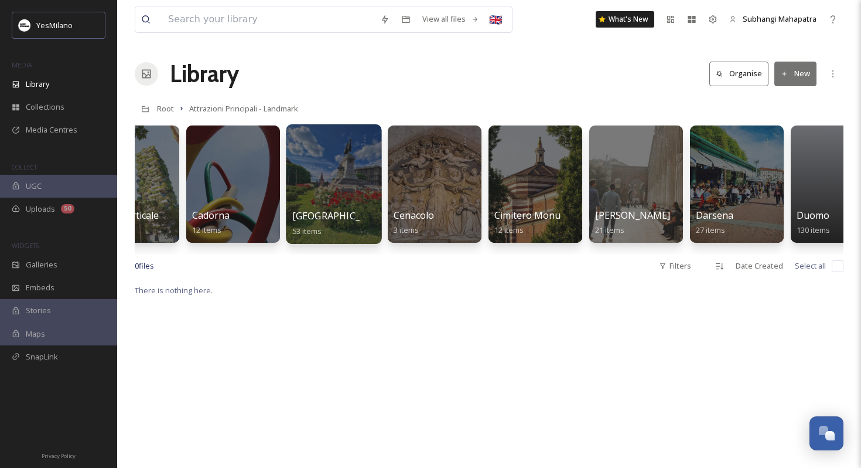
scroll to position [0, 229]
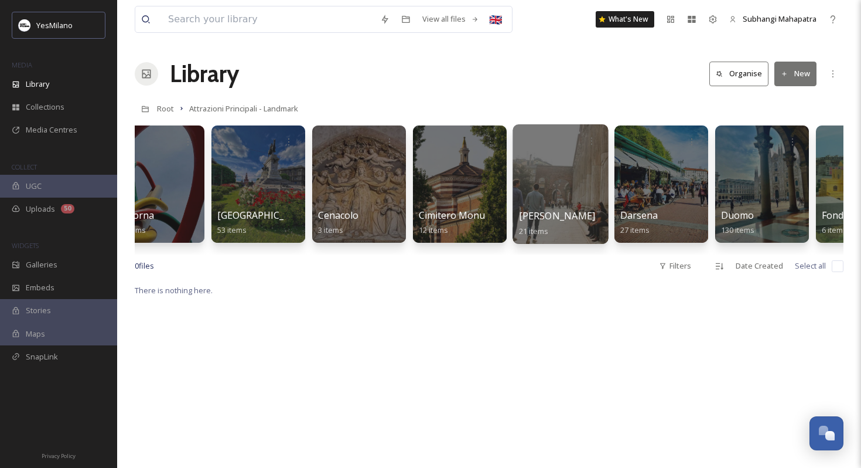
click at [559, 192] on div at bounding box center [561, 184] width 96 height 120
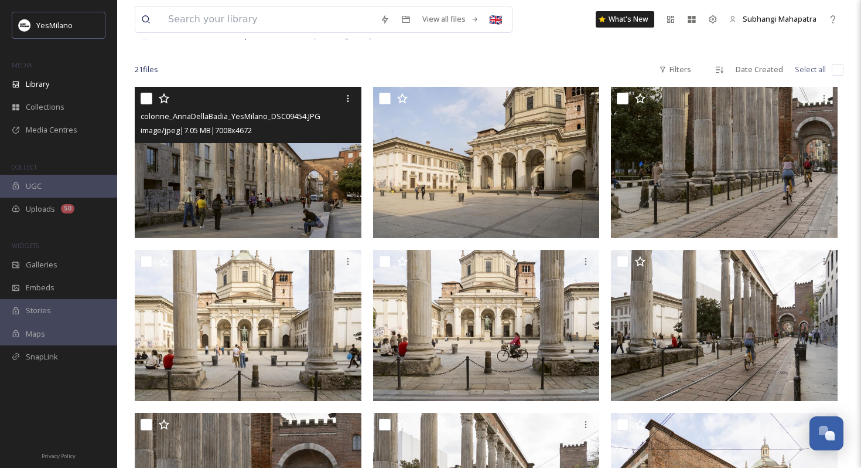
scroll to position [239, 0]
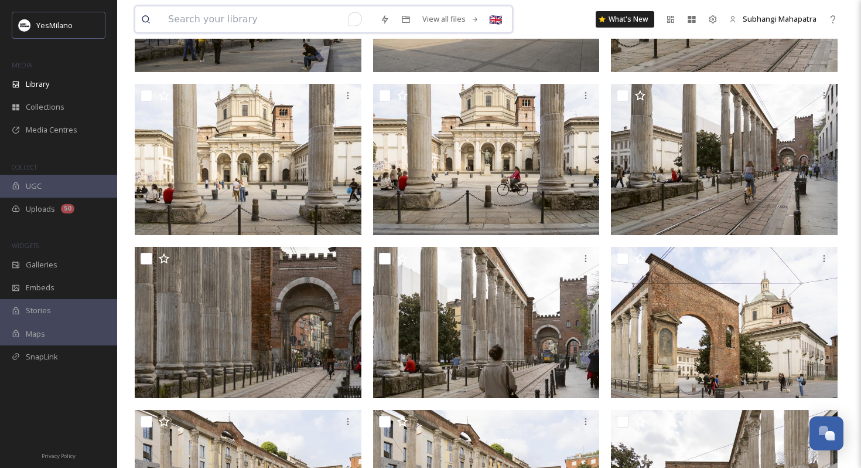
click at [263, 19] on input "To enrich screen reader interactions, please activate Accessibility in Grammarl…" at bounding box center [268, 19] width 212 height 26
type input "fall"
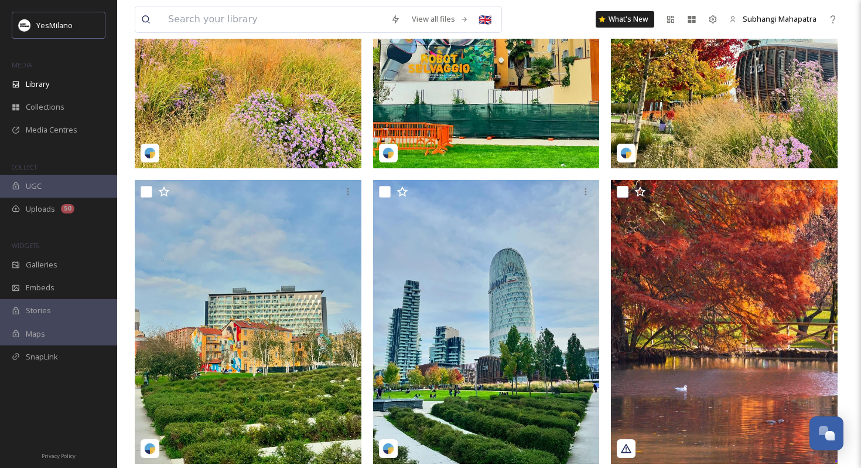
scroll to position [309, 0]
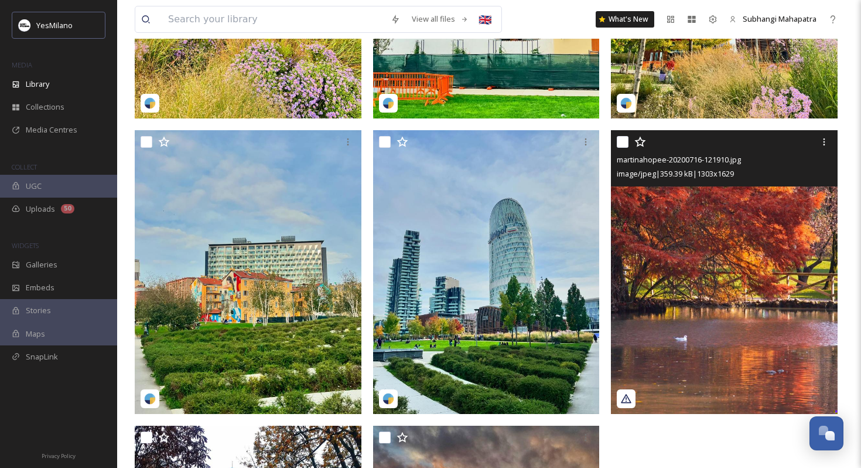
click at [666, 257] on img at bounding box center [724, 272] width 227 height 284
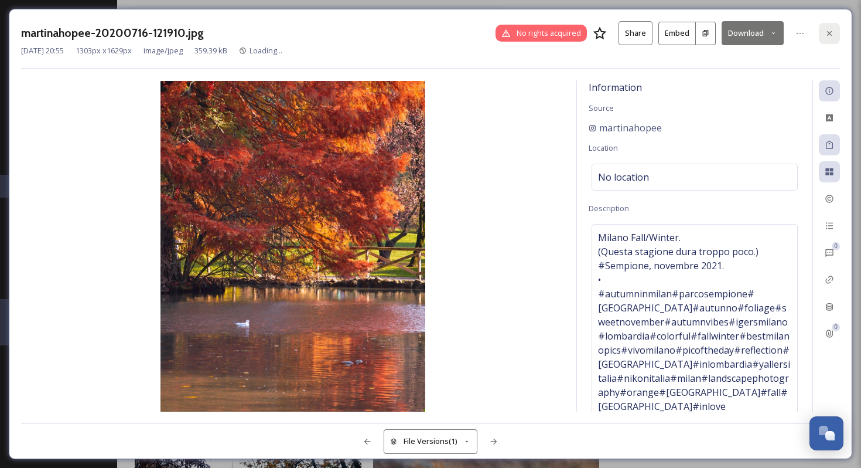
click at [833, 28] on div at bounding box center [829, 33] width 21 height 21
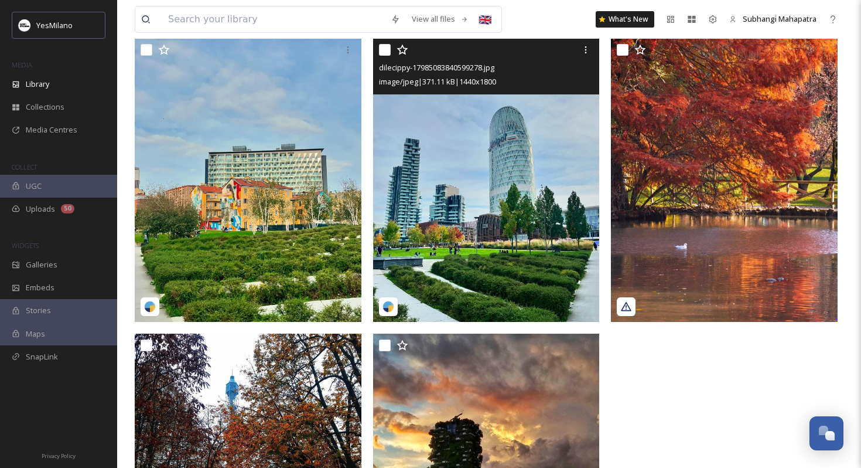
scroll to position [570, 0]
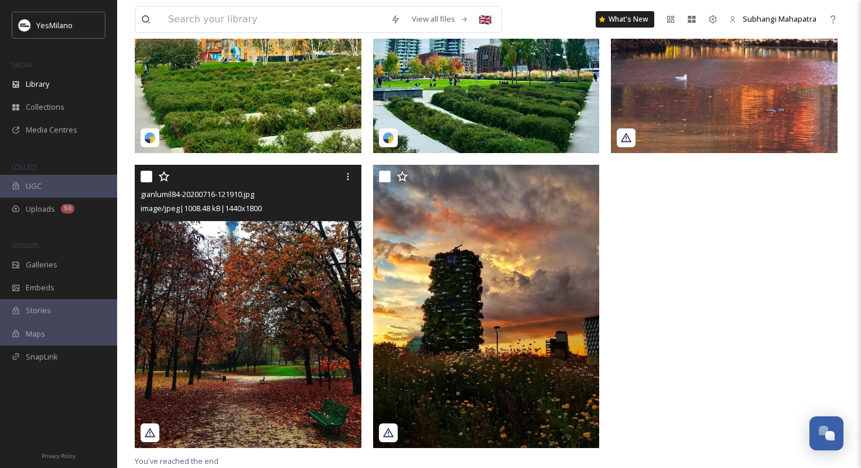
click at [260, 368] on img at bounding box center [248, 307] width 227 height 284
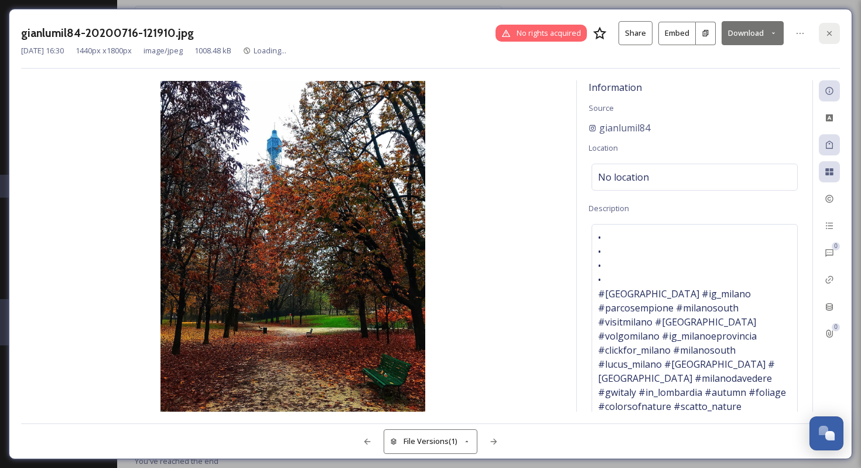
click at [829, 30] on icon at bounding box center [829, 33] width 9 height 9
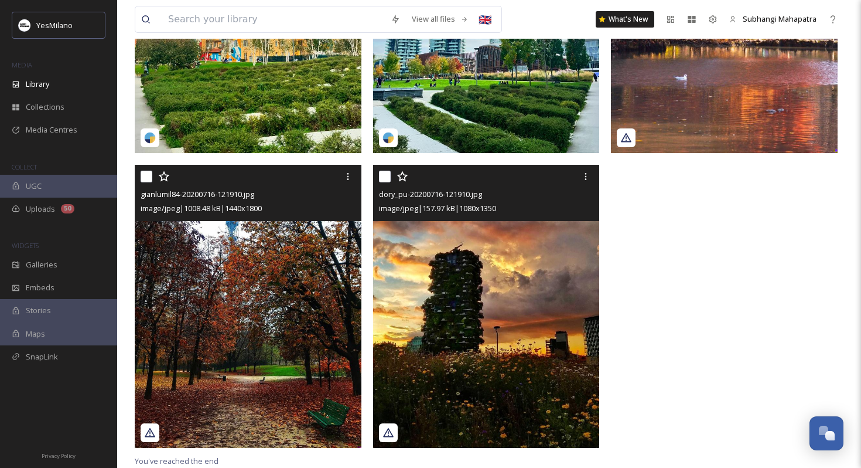
click at [519, 391] on img at bounding box center [486, 307] width 227 height 284
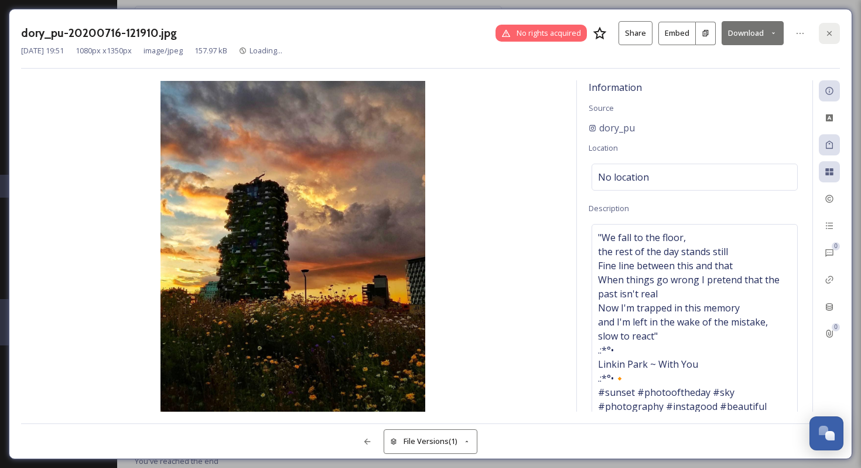
click at [831, 35] on icon at bounding box center [829, 33] width 9 height 9
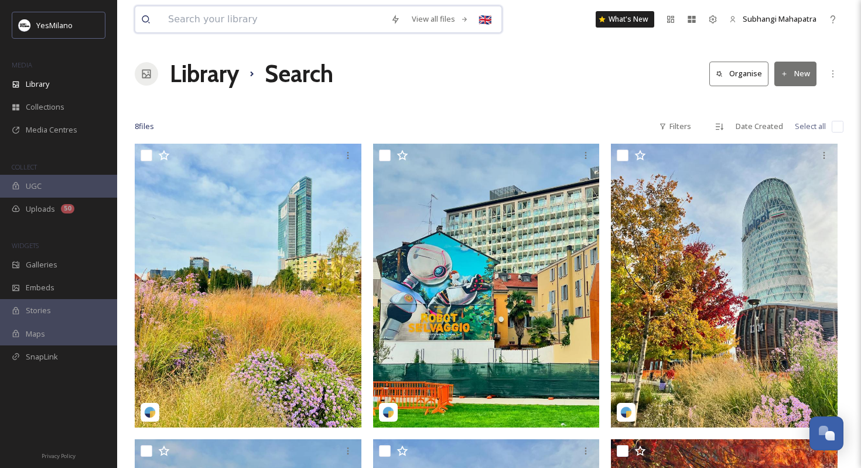
click at [186, 21] on input at bounding box center [273, 19] width 223 height 26
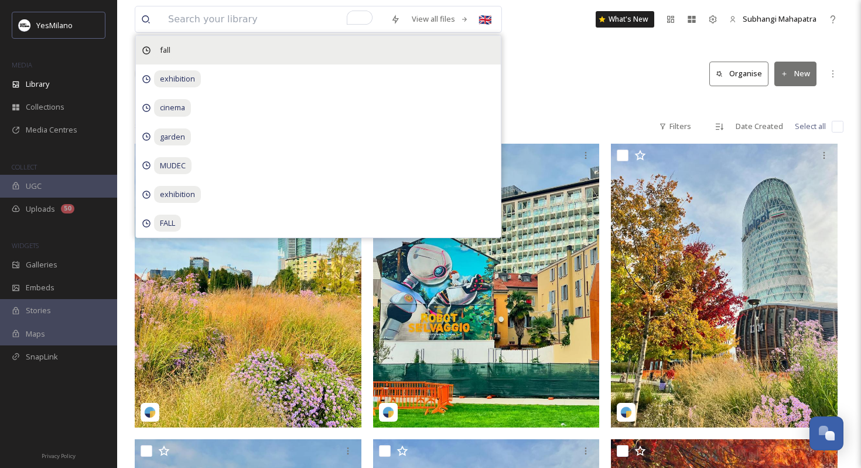
click at [160, 53] on span "fall" at bounding box center [165, 50] width 22 height 17
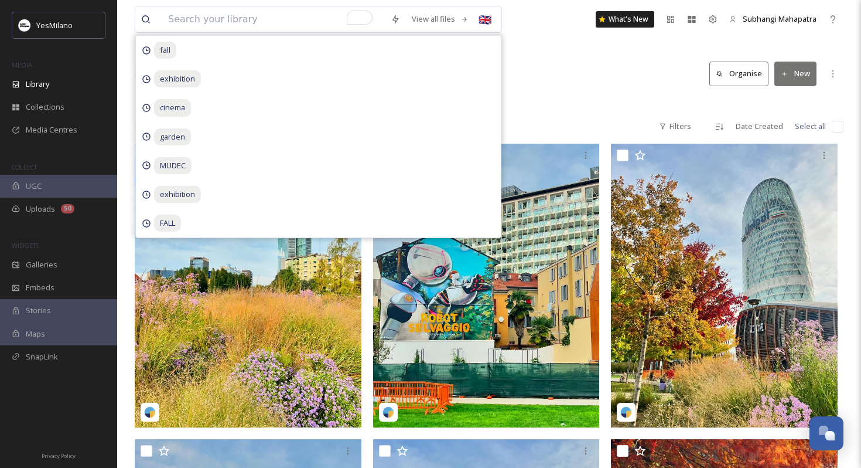
click at [517, 76] on div "Library Search Organise New" at bounding box center [489, 73] width 709 height 35
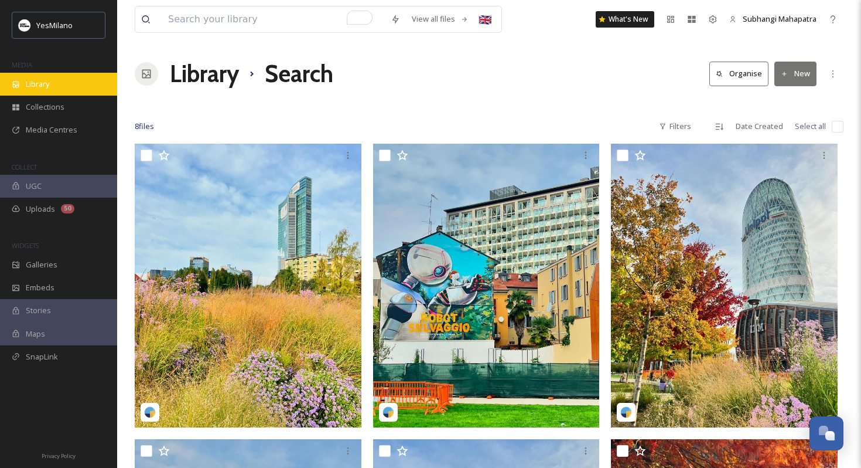
click at [80, 82] on div "Library" at bounding box center [58, 84] width 117 height 23
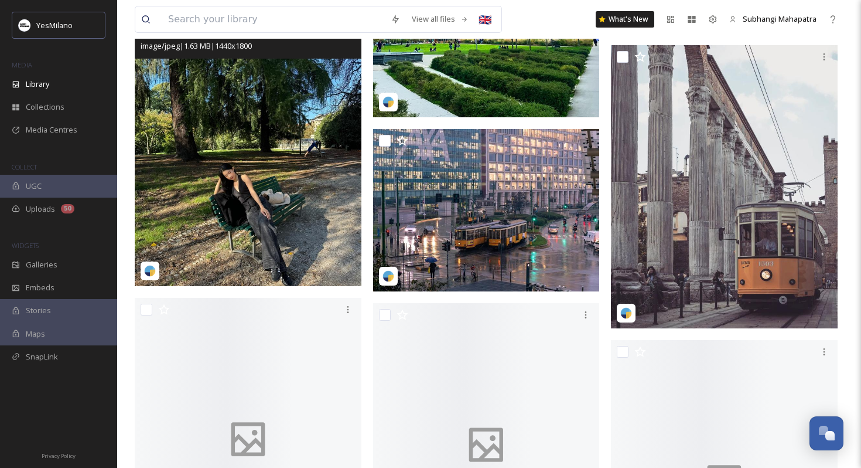
scroll to position [6637, 0]
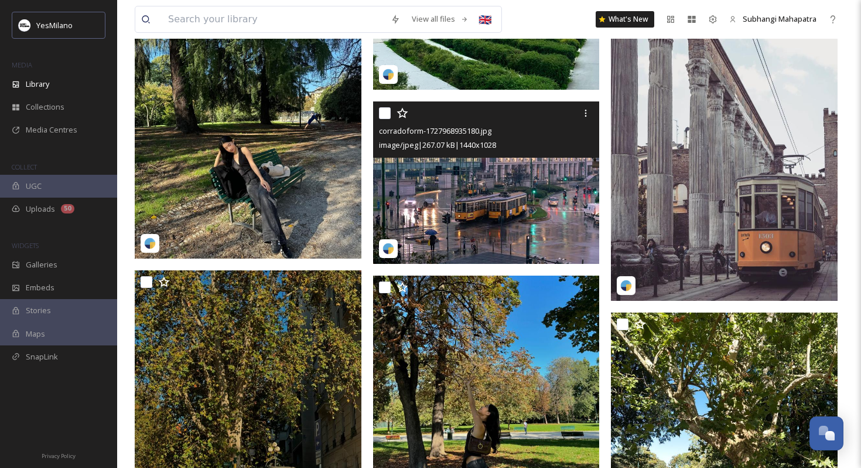
click at [485, 218] on img at bounding box center [486, 182] width 227 height 162
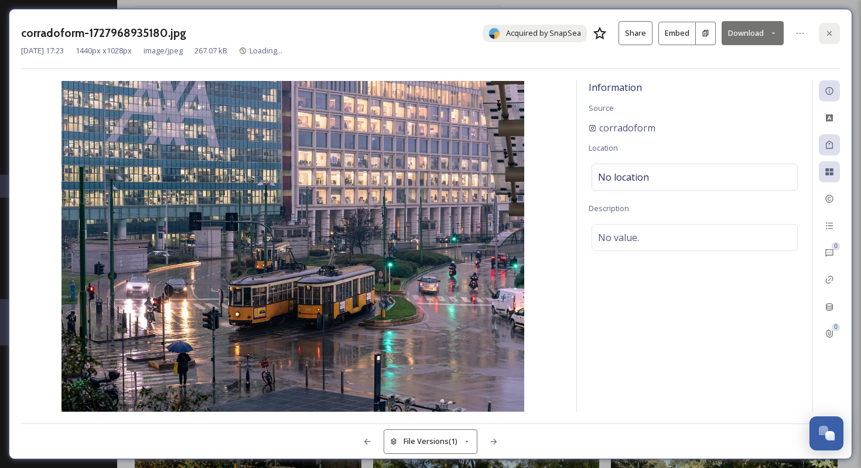
click at [830, 36] on icon at bounding box center [829, 33] width 9 height 9
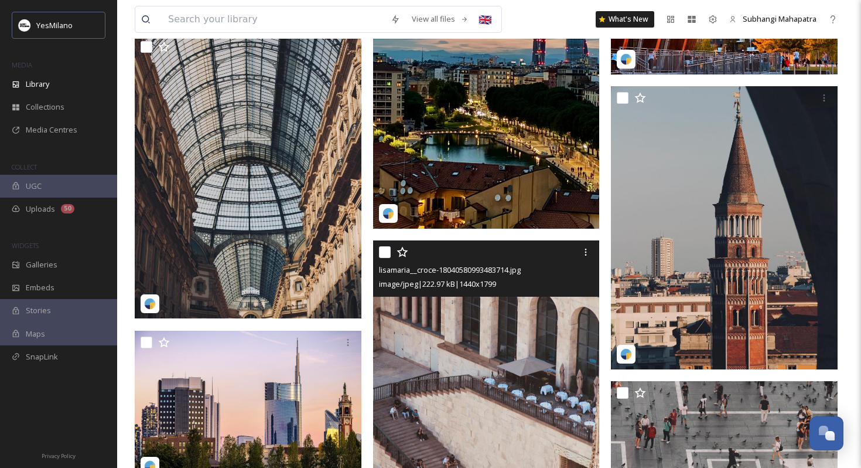
scroll to position [8565, 0]
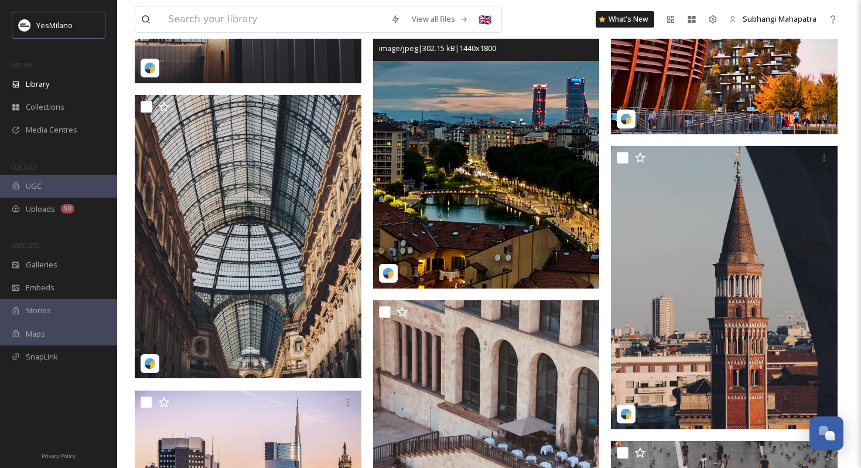
click at [478, 216] on img at bounding box center [486, 147] width 227 height 284
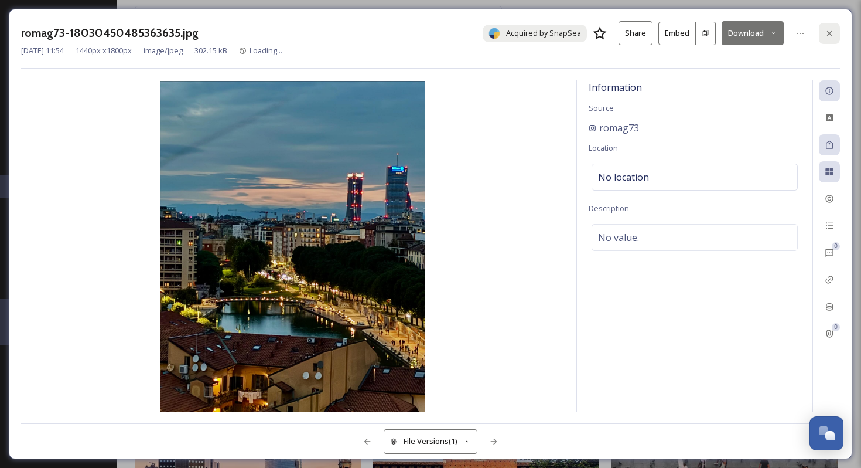
click at [828, 29] on icon at bounding box center [829, 33] width 9 height 9
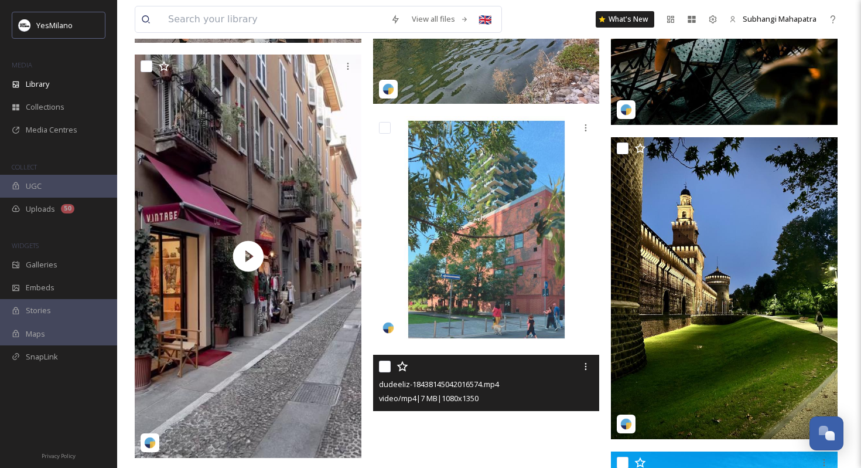
scroll to position [10311, 0]
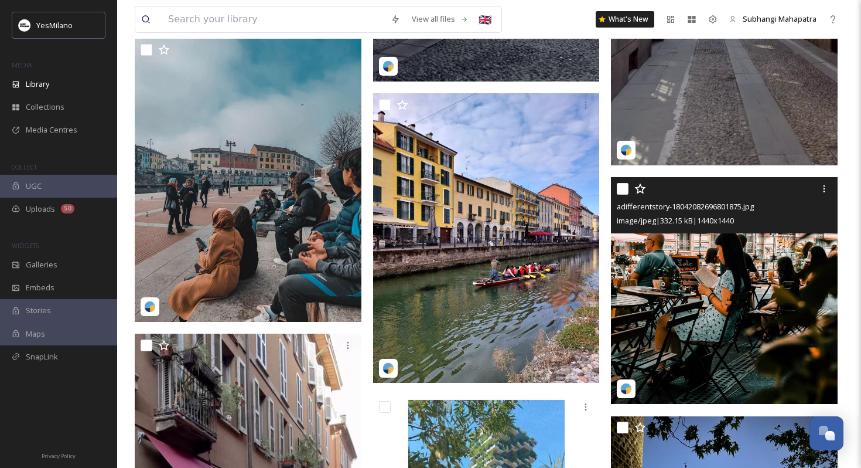
click at [653, 284] on img at bounding box center [724, 290] width 227 height 227
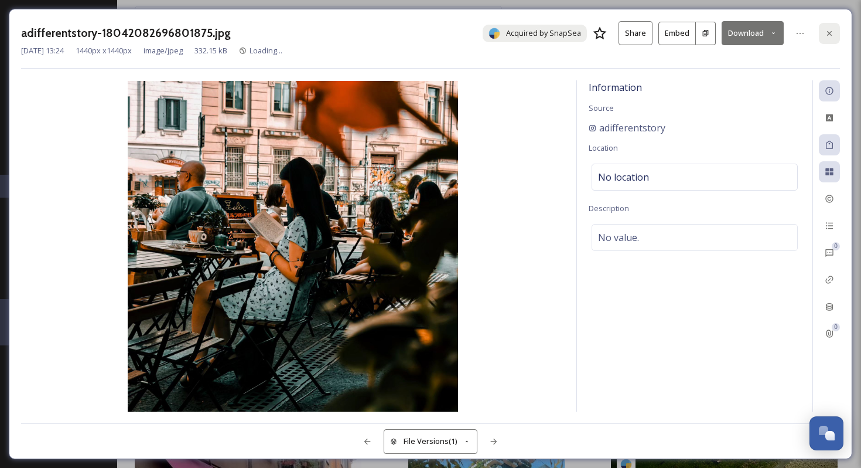
click at [832, 33] on icon at bounding box center [829, 33] width 9 height 9
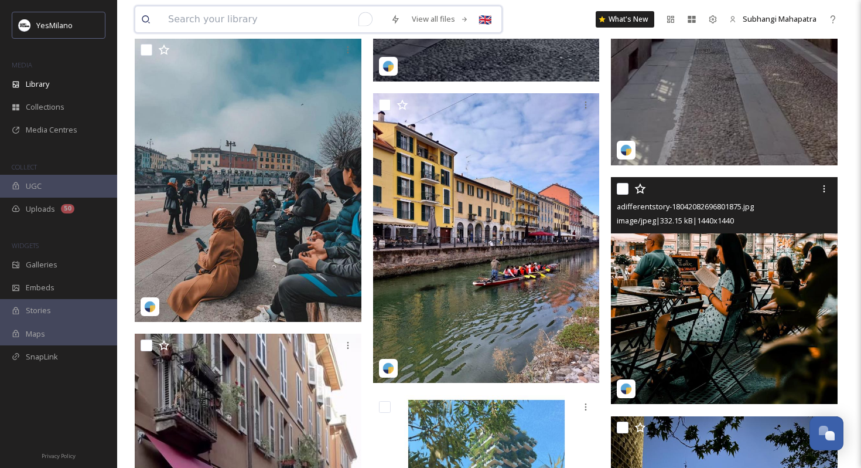
click at [313, 25] on input "To enrich screen reader interactions, please activate Accessibility in Grammarl…" at bounding box center [273, 19] width 223 height 26
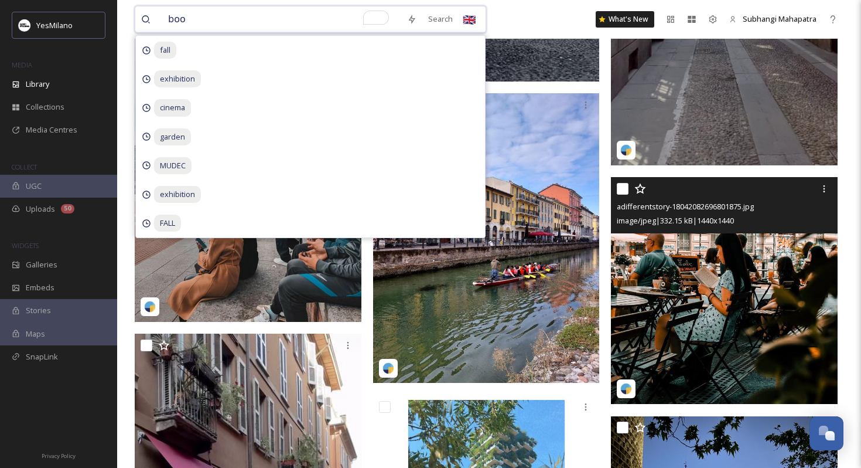
type input "book"
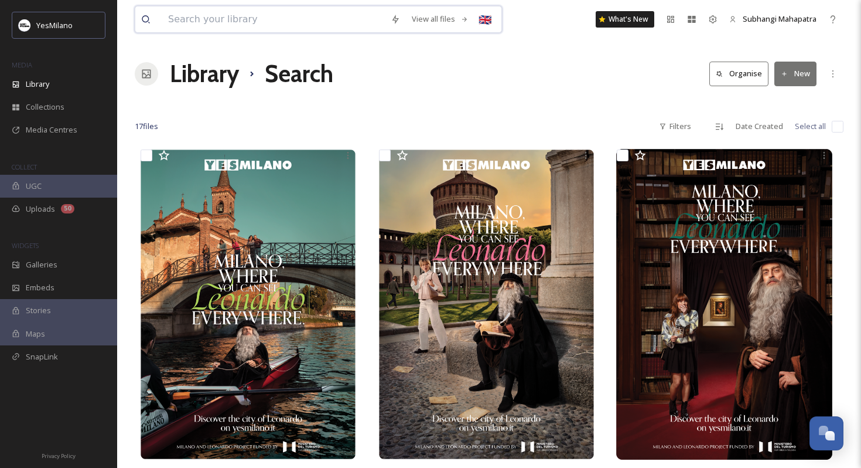
click at [356, 17] on input at bounding box center [273, 19] width 223 height 26
type input "food"
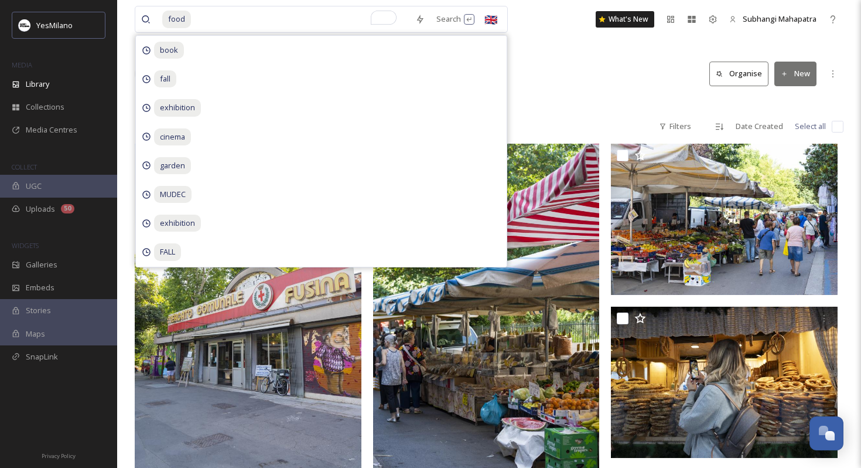
click at [558, 100] on div at bounding box center [489, 103] width 709 height 12
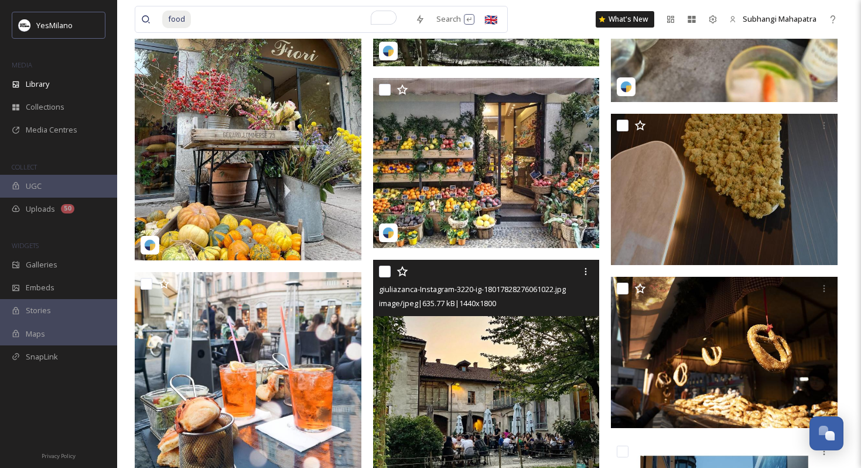
scroll to position [5399, 0]
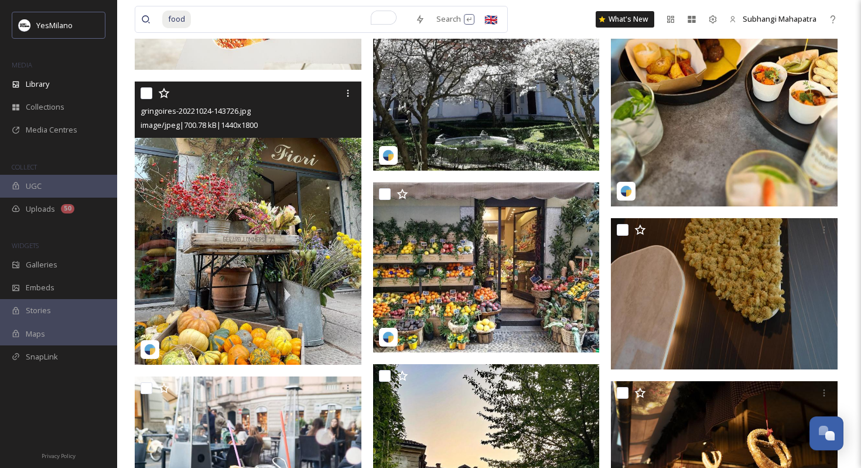
click at [274, 268] on img at bounding box center [248, 223] width 227 height 284
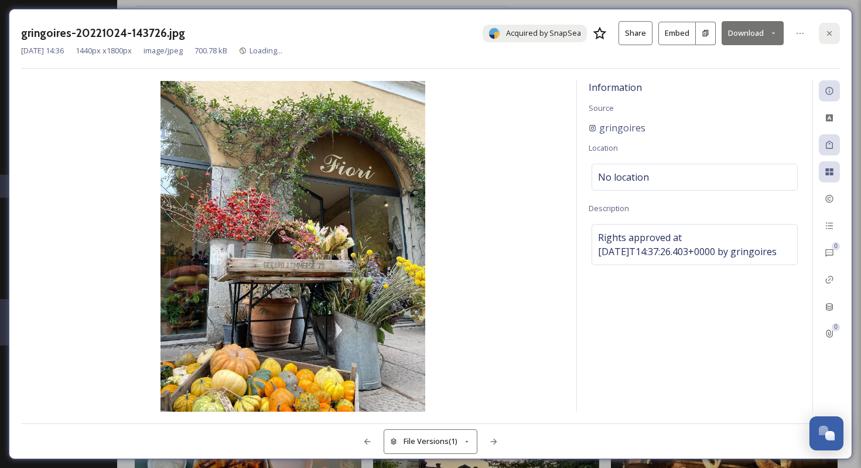
click at [831, 31] on icon at bounding box center [829, 33] width 9 height 9
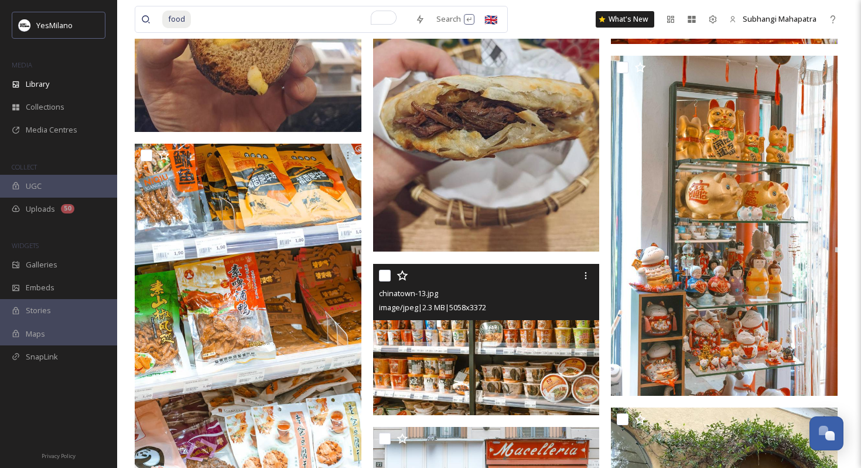
scroll to position [10659, 0]
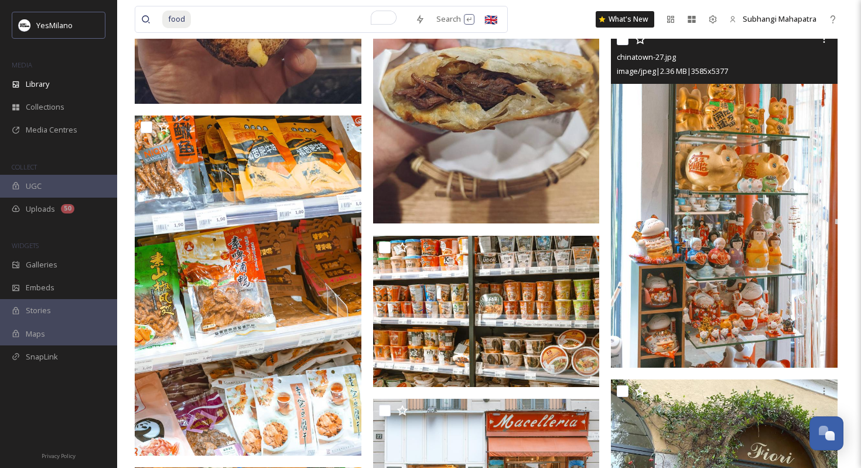
click at [696, 179] on img at bounding box center [724, 197] width 227 height 340
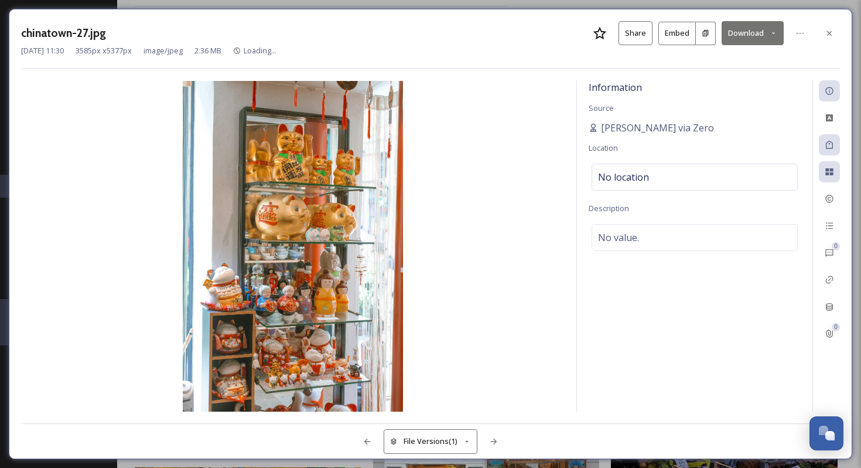
click at [759, 29] on button "Download" at bounding box center [753, 33] width 62 height 24
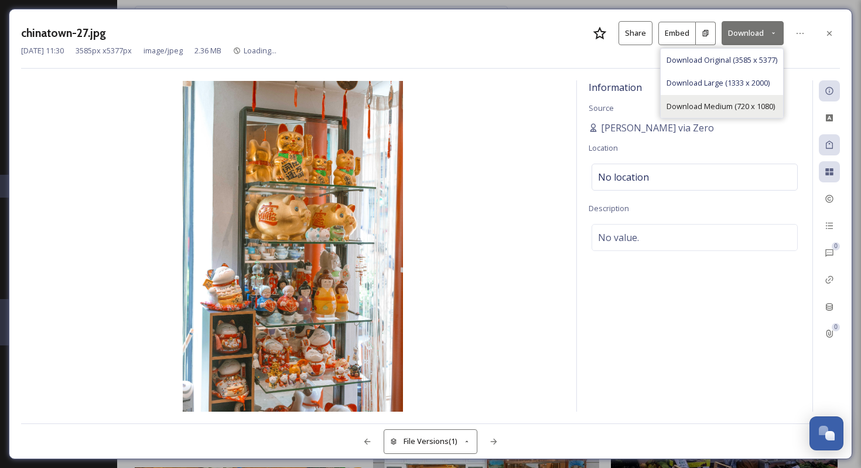
click at [716, 108] on span "Download Medium (720 x 1080)" at bounding box center [721, 106] width 108 height 11
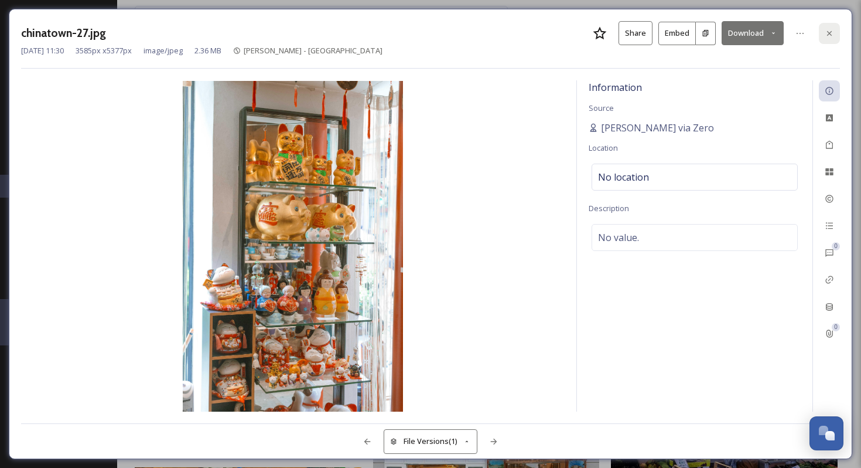
click at [826, 32] on icon at bounding box center [829, 33] width 9 height 9
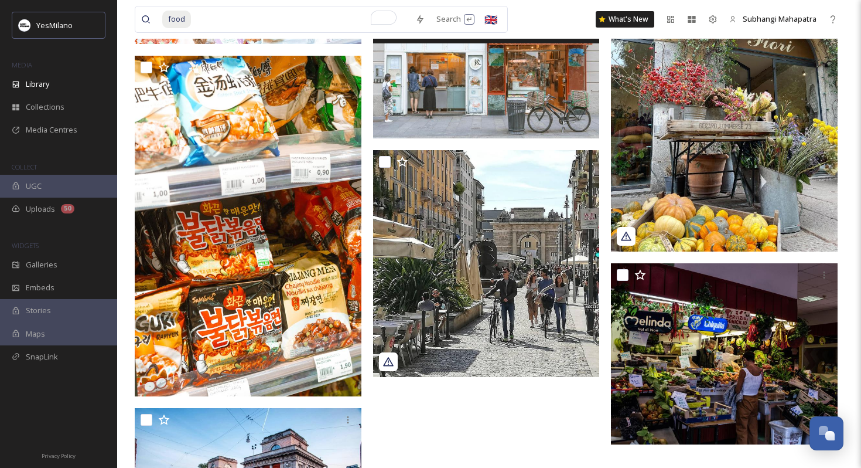
scroll to position [11118, 0]
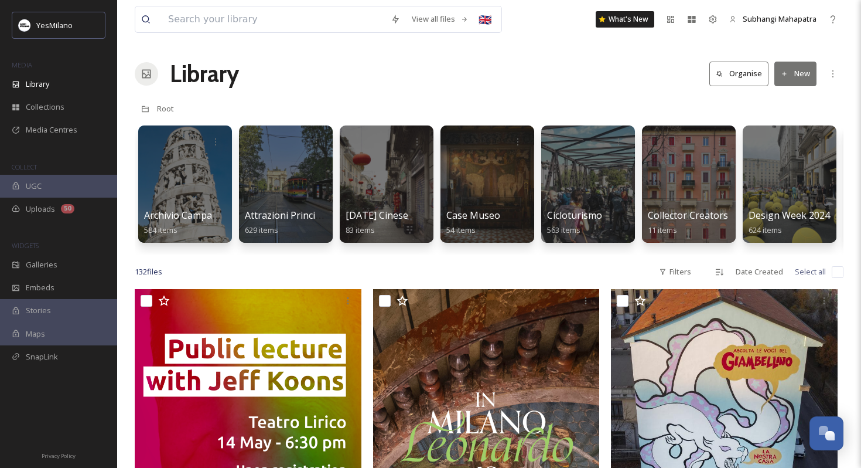
click at [226, 33] on div "View all files 🇬🇧 What's New Subhangi [PERSON_NAME]" at bounding box center [489, 19] width 709 height 39
click at [221, 23] on input at bounding box center [273, 19] width 223 height 26
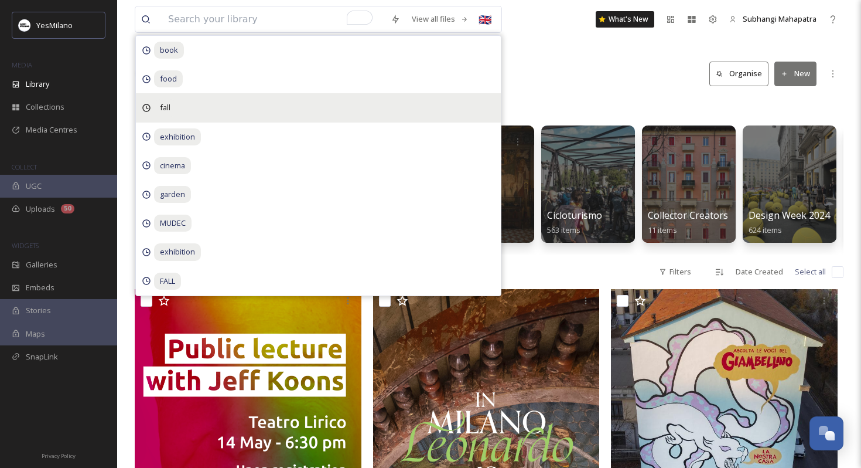
click at [176, 107] on div "fall" at bounding box center [318, 107] width 365 height 29
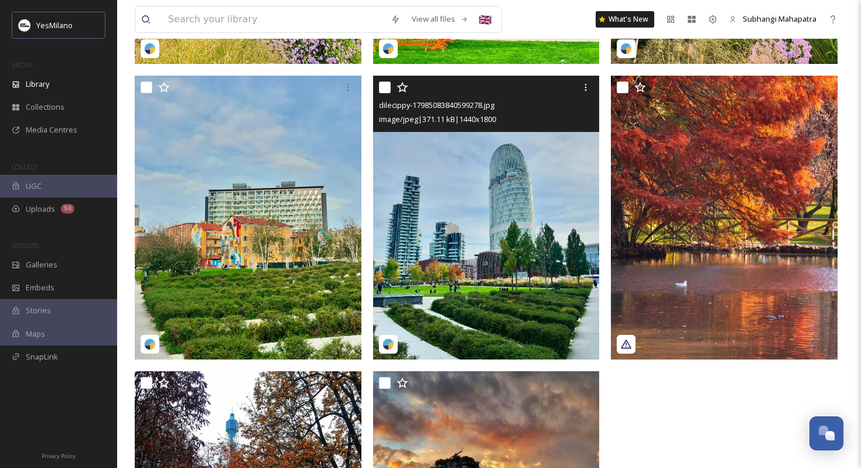
scroll to position [401, 0]
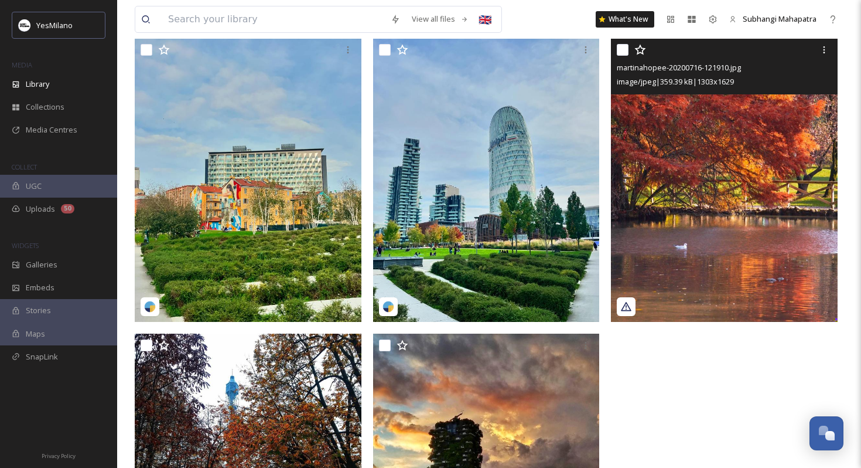
click at [718, 187] on img at bounding box center [724, 180] width 227 height 284
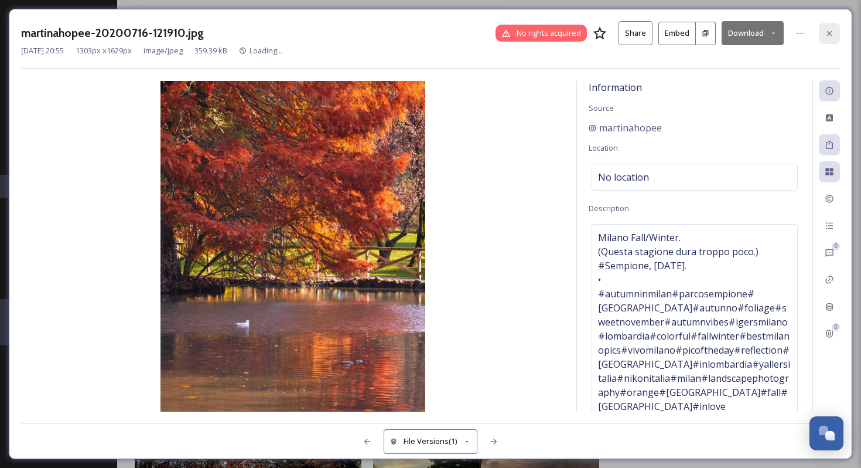
click at [828, 38] on div at bounding box center [829, 33] width 21 height 21
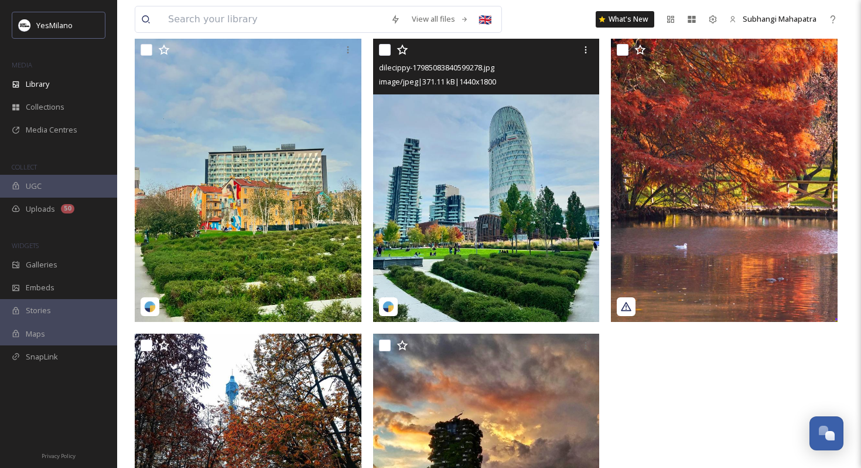
scroll to position [570, 0]
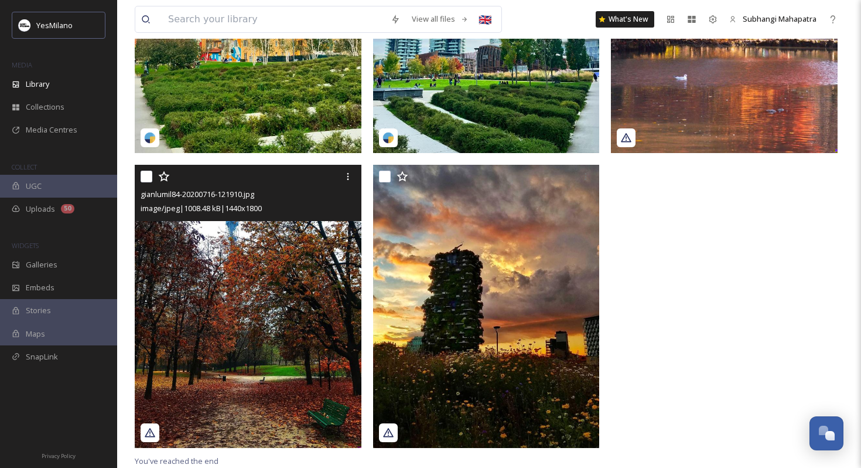
click at [278, 350] on img at bounding box center [248, 307] width 227 height 284
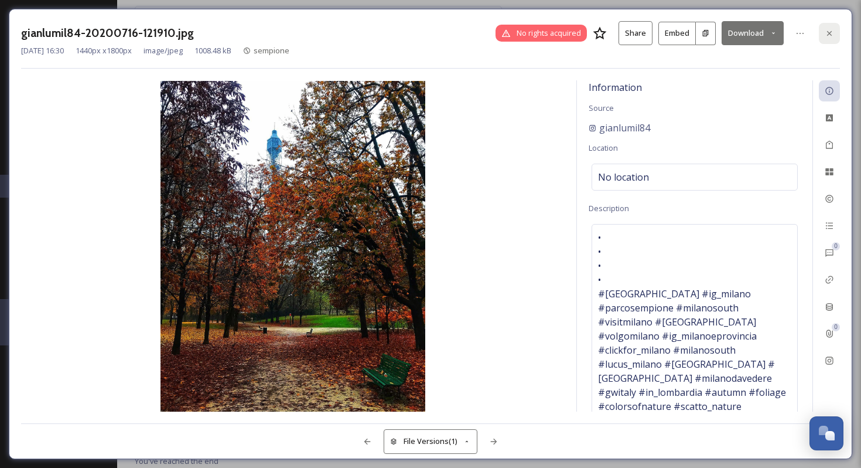
click at [822, 29] on div at bounding box center [829, 33] width 21 height 21
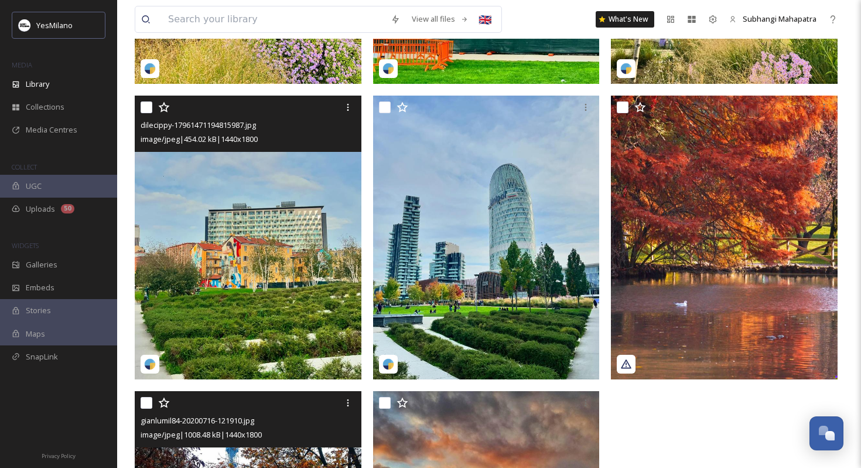
scroll to position [342, 0]
